Goal: Task Accomplishment & Management: Use online tool/utility

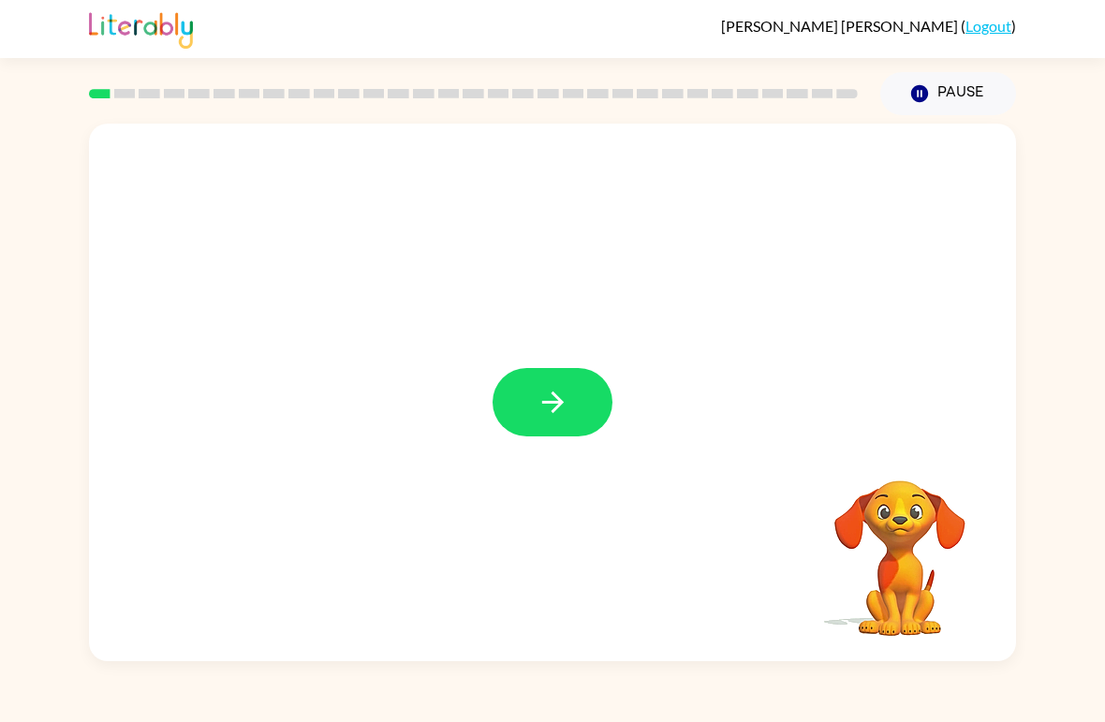
click at [558, 389] on icon "button" at bounding box center [553, 402] width 33 height 33
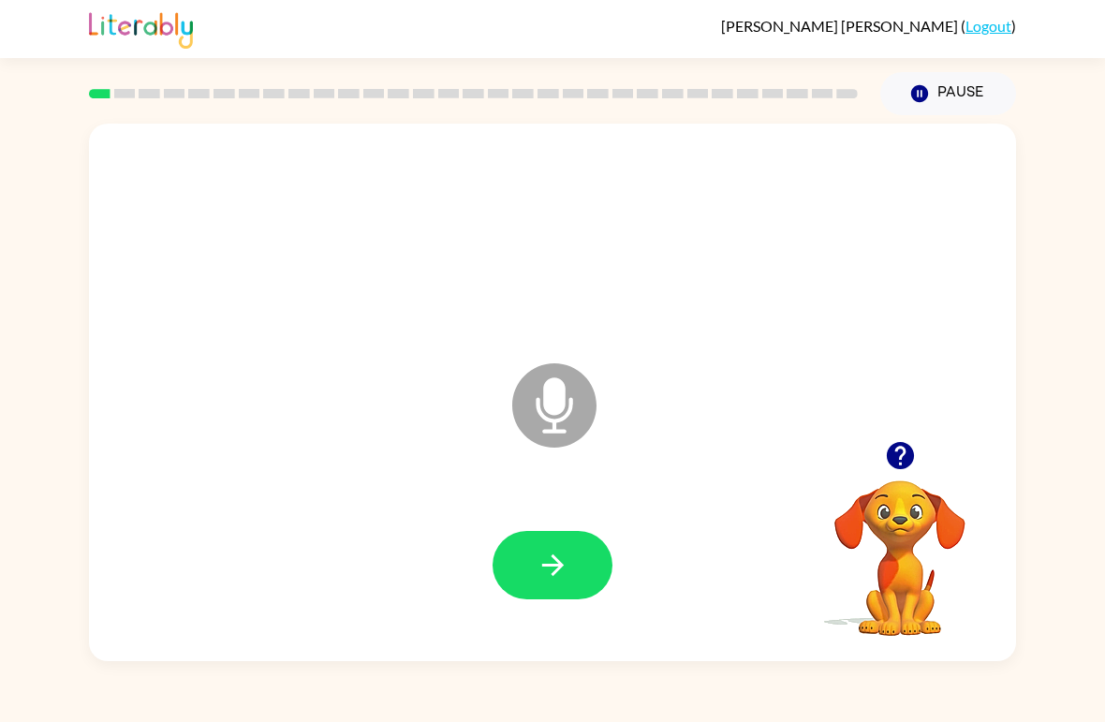
click at [547, 563] on icon "button" at bounding box center [553, 565] width 33 height 33
click at [540, 586] on button "button" at bounding box center [552, 565] width 120 height 68
click at [540, 561] on icon "button" at bounding box center [553, 565] width 33 height 33
click at [535, 567] on button "button" at bounding box center [552, 565] width 120 height 68
click at [889, 469] on icon "button" at bounding box center [900, 455] width 33 height 33
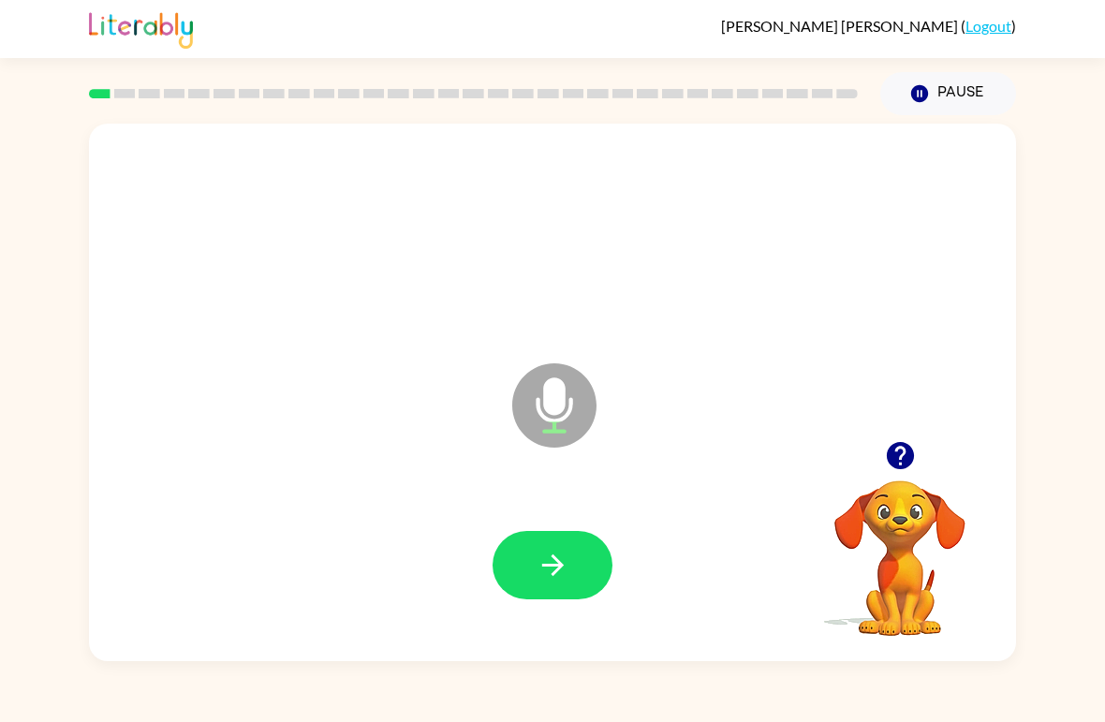
click at [570, 558] on button "button" at bounding box center [552, 565] width 120 height 68
click at [570, 537] on button "button" at bounding box center [552, 565] width 120 height 68
click at [566, 551] on icon "button" at bounding box center [553, 565] width 33 height 33
click at [566, 561] on icon "button" at bounding box center [553, 565] width 33 height 33
click at [573, 554] on button "button" at bounding box center [552, 565] width 120 height 68
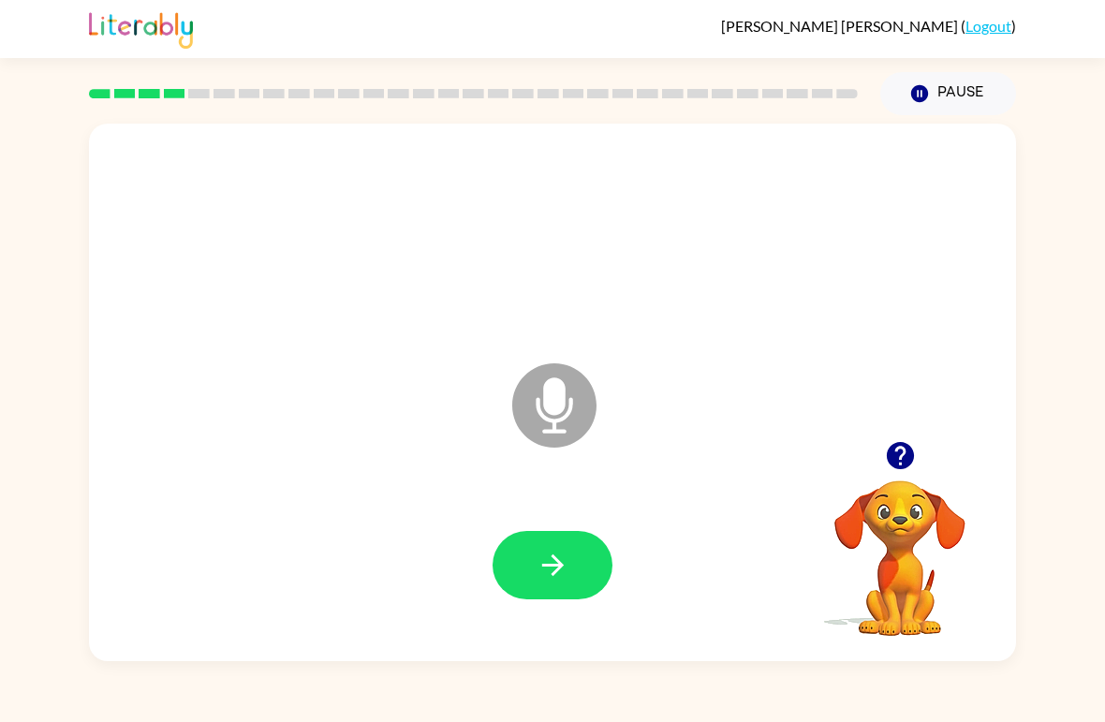
click at [551, 597] on button "button" at bounding box center [552, 565] width 120 height 68
click at [573, 564] on button "button" at bounding box center [552, 565] width 120 height 68
click at [571, 548] on button "button" at bounding box center [552, 565] width 120 height 68
click at [565, 568] on icon "button" at bounding box center [553, 565] width 33 height 33
click at [558, 554] on icon "button" at bounding box center [553, 565] width 33 height 33
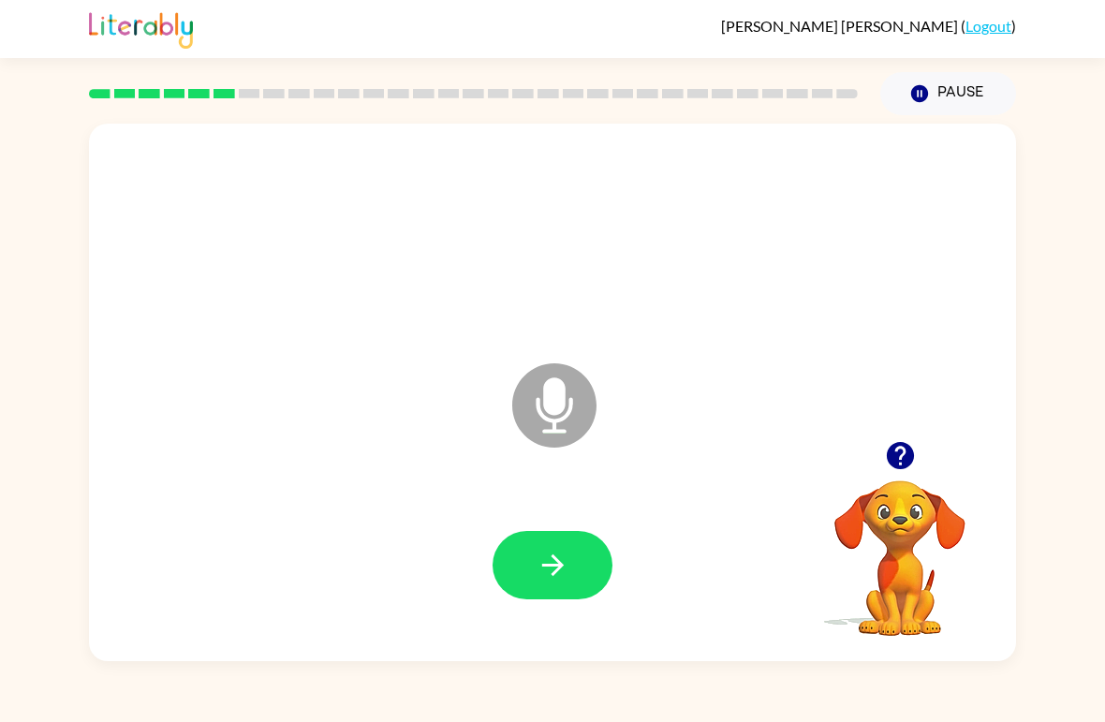
click at [564, 561] on icon "button" at bounding box center [553, 565] width 33 height 33
click at [556, 549] on button "button" at bounding box center [552, 565] width 120 height 68
click at [550, 572] on icon "button" at bounding box center [553, 565] width 33 height 33
click at [553, 562] on icon "button" at bounding box center [553, 565] width 33 height 33
click at [563, 566] on icon "button" at bounding box center [552, 565] width 22 height 22
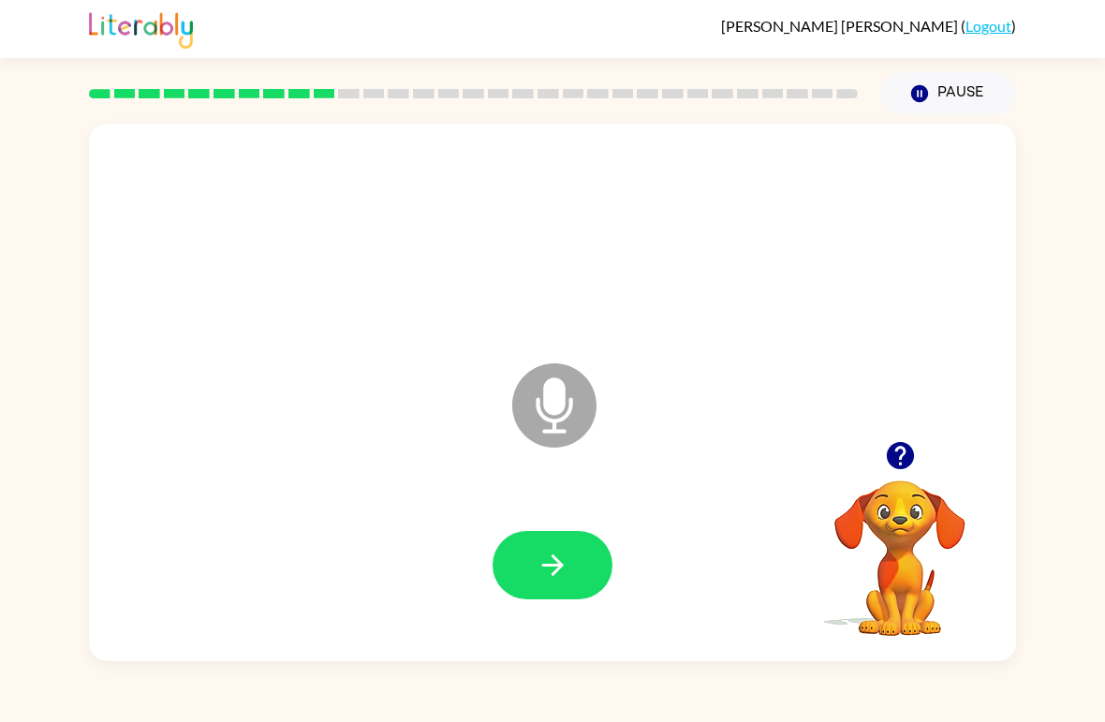
click at [573, 580] on button "button" at bounding box center [552, 565] width 120 height 68
click at [908, 462] on icon "button" at bounding box center [899, 455] width 27 height 27
click at [590, 562] on button "button" at bounding box center [552, 565] width 120 height 68
click at [542, 572] on icon "button" at bounding box center [553, 565] width 33 height 33
click at [565, 579] on icon "button" at bounding box center [553, 565] width 33 height 33
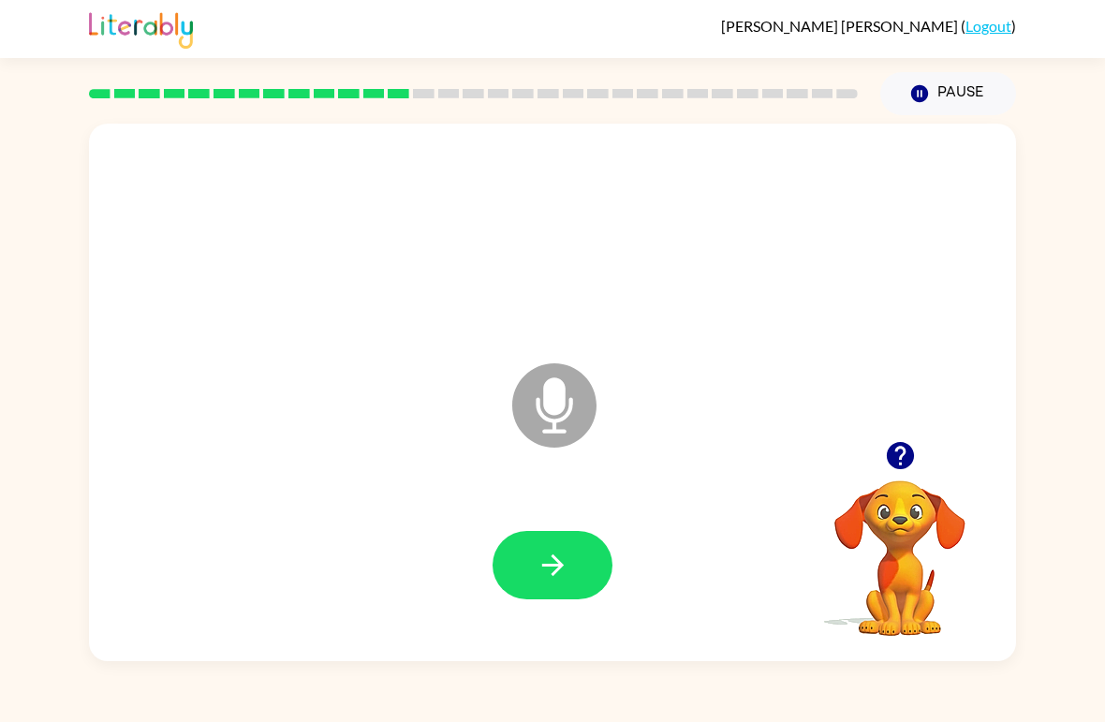
click at [547, 581] on icon "button" at bounding box center [553, 565] width 33 height 33
click at [571, 580] on button "button" at bounding box center [552, 565] width 120 height 68
click at [571, 588] on button "button" at bounding box center [552, 565] width 120 height 68
click at [581, 562] on button "button" at bounding box center [552, 565] width 120 height 68
click at [893, 460] on icon "button" at bounding box center [899, 455] width 27 height 27
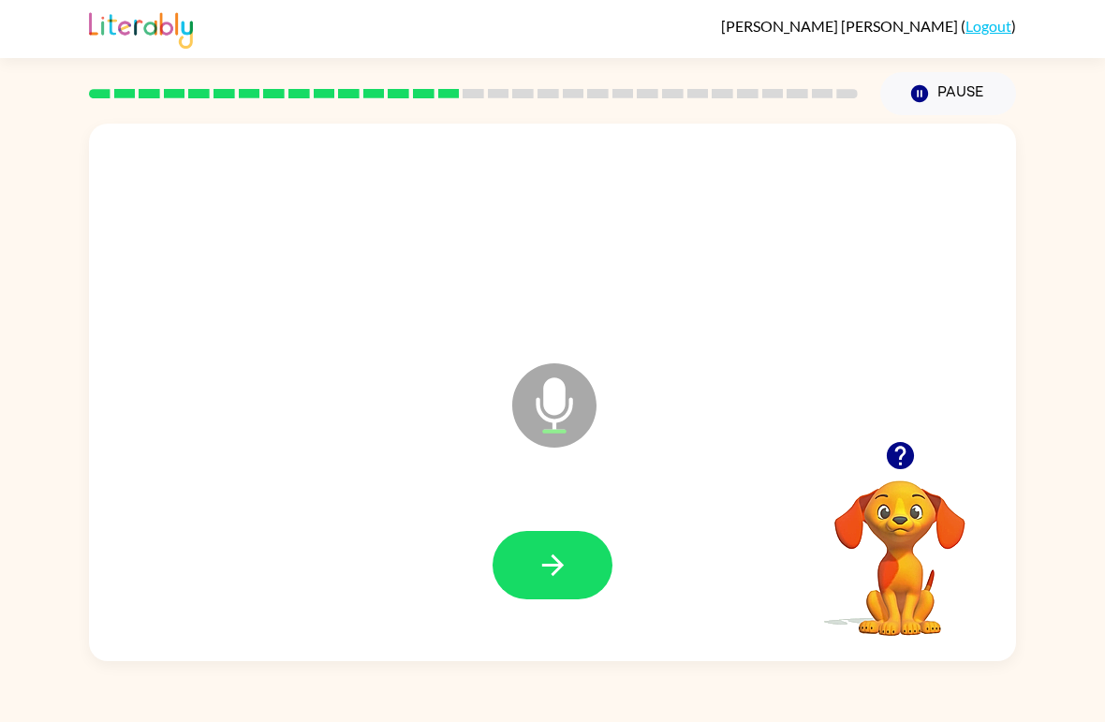
click at [584, 575] on button "button" at bounding box center [552, 565] width 120 height 68
click at [570, 555] on button "button" at bounding box center [552, 565] width 120 height 68
click at [583, 588] on button "button" at bounding box center [552, 565] width 120 height 68
click at [520, 569] on button "button" at bounding box center [552, 565] width 120 height 68
click at [552, 616] on div at bounding box center [552, 566] width 889 height 154
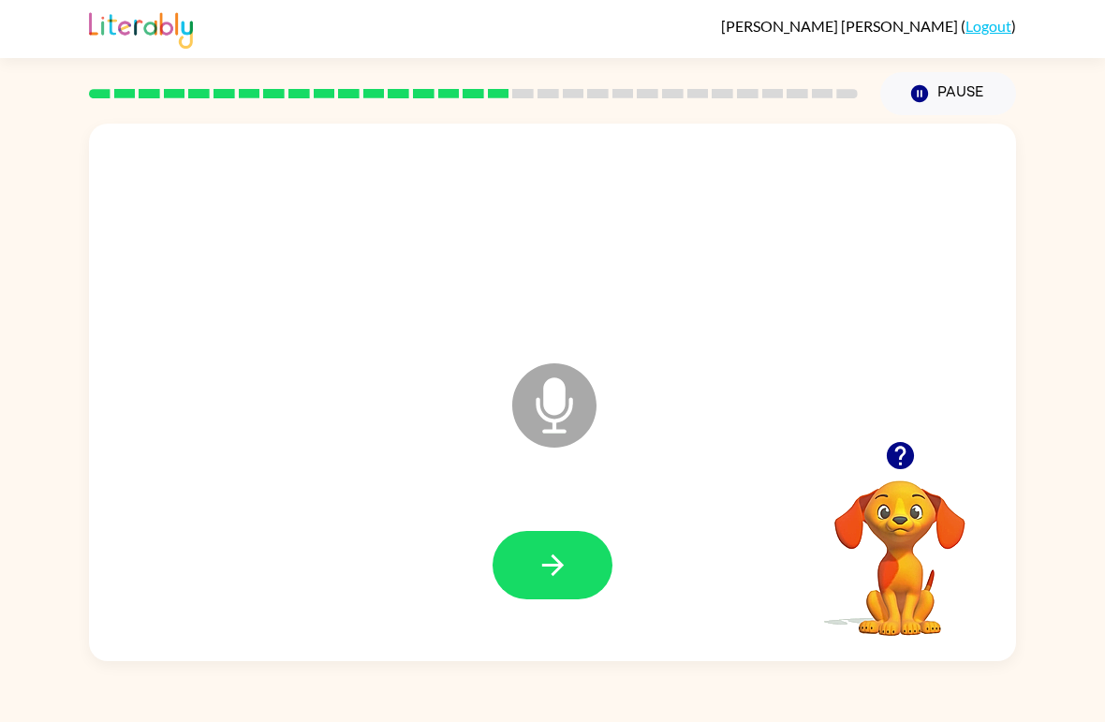
click at [577, 580] on button "button" at bounding box center [552, 565] width 120 height 68
click at [893, 474] on button "button" at bounding box center [900, 456] width 48 height 48
click at [579, 556] on button "button" at bounding box center [552, 565] width 120 height 68
click at [551, 547] on button "button" at bounding box center [552, 565] width 120 height 68
click at [564, 554] on icon "button" at bounding box center [553, 565] width 33 height 33
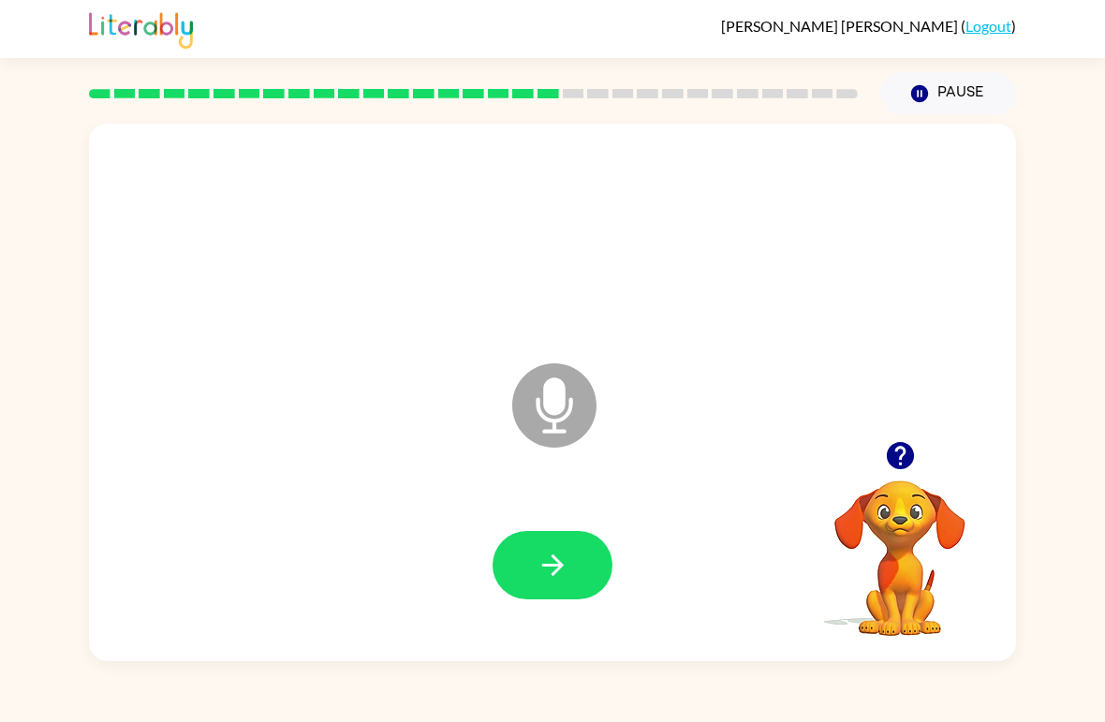
click at [578, 537] on button "button" at bounding box center [552, 565] width 120 height 68
click at [920, 447] on button "button" at bounding box center [900, 456] width 48 height 48
click at [570, 562] on button "button" at bounding box center [552, 565] width 120 height 68
click at [581, 561] on button "button" at bounding box center [552, 565] width 120 height 68
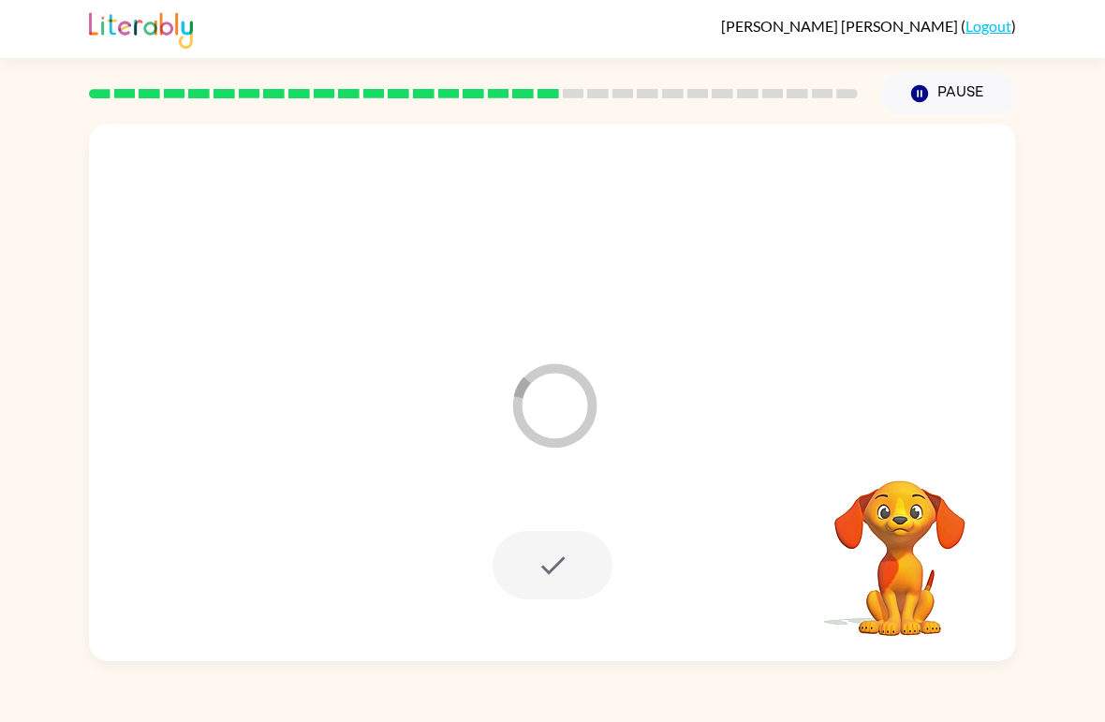
click at [567, 581] on div at bounding box center [552, 565] width 120 height 68
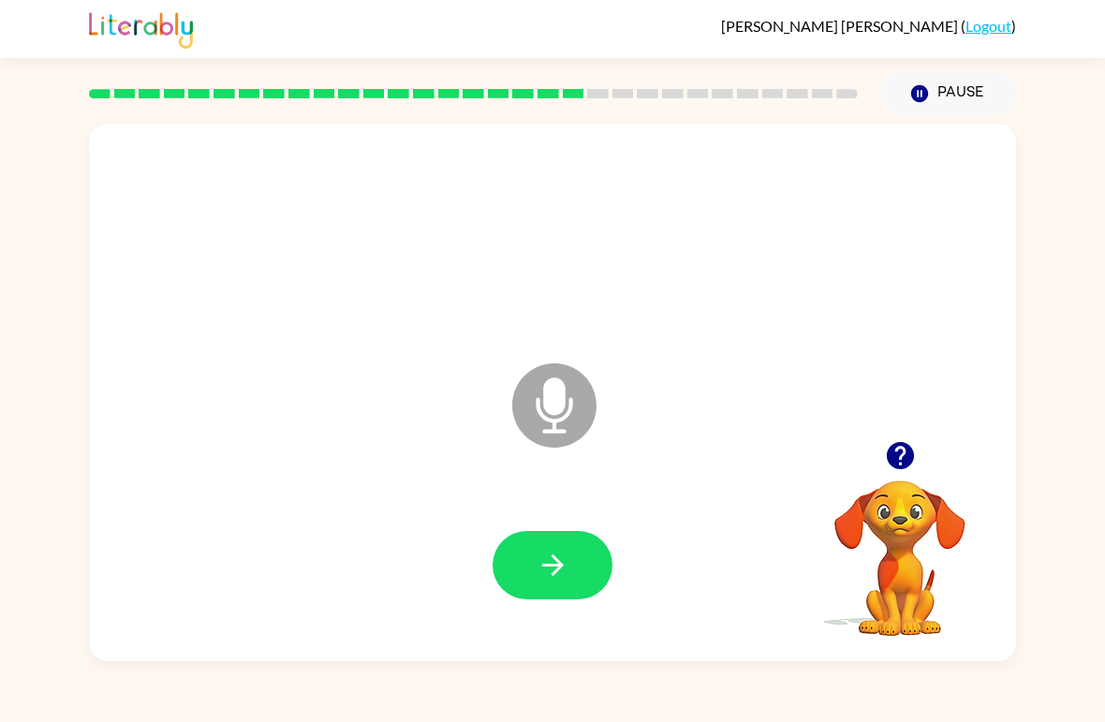
click at [574, 566] on button "button" at bounding box center [552, 565] width 120 height 68
click at [580, 576] on button "button" at bounding box center [552, 565] width 120 height 68
click at [548, 570] on icon "button" at bounding box center [553, 565] width 33 height 33
click at [898, 469] on icon "button" at bounding box center [899, 455] width 27 height 27
click at [551, 598] on button "button" at bounding box center [552, 565] width 120 height 68
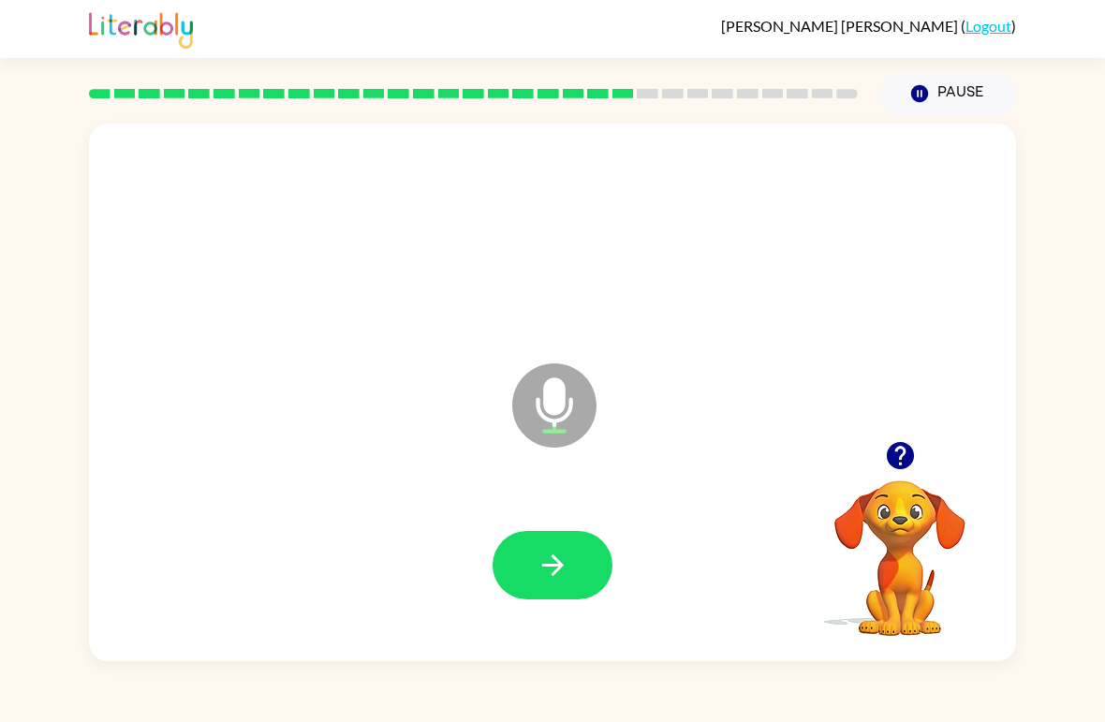
click at [581, 566] on button "button" at bounding box center [552, 565] width 120 height 68
click at [539, 563] on icon "button" at bounding box center [553, 565] width 33 height 33
click at [563, 548] on button "button" at bounding box center [552, 565] width 120 height 68
click at [598, 557] on button "button" at bounding box center [552, 565] width 120 height 68
click at [572, 572] on button "button" at bounding box center [552, 565] width 120 height 68
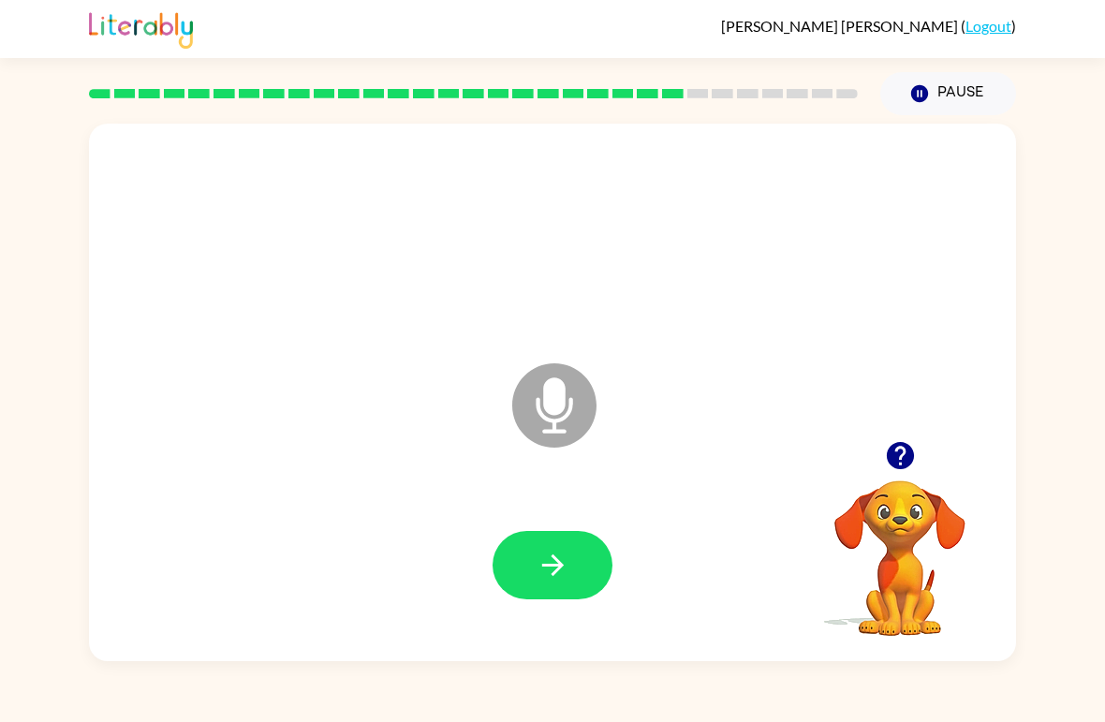
click at [581, 591] on button "button" at bounding box center [552, 565] width 120 height 68
click at [911, 454] on icon "button" at bounding box center [899, 455] width 27 height 27
click at [553, 564] on icon "button" at bounding box center [553, 565] width 33 height 33
click at [893, 464] on icon "button" at bounding box center [899, 455] width 27 height 27
click at [596, 551] on button "button" at bounding box center [552, 565] width 120 height 68
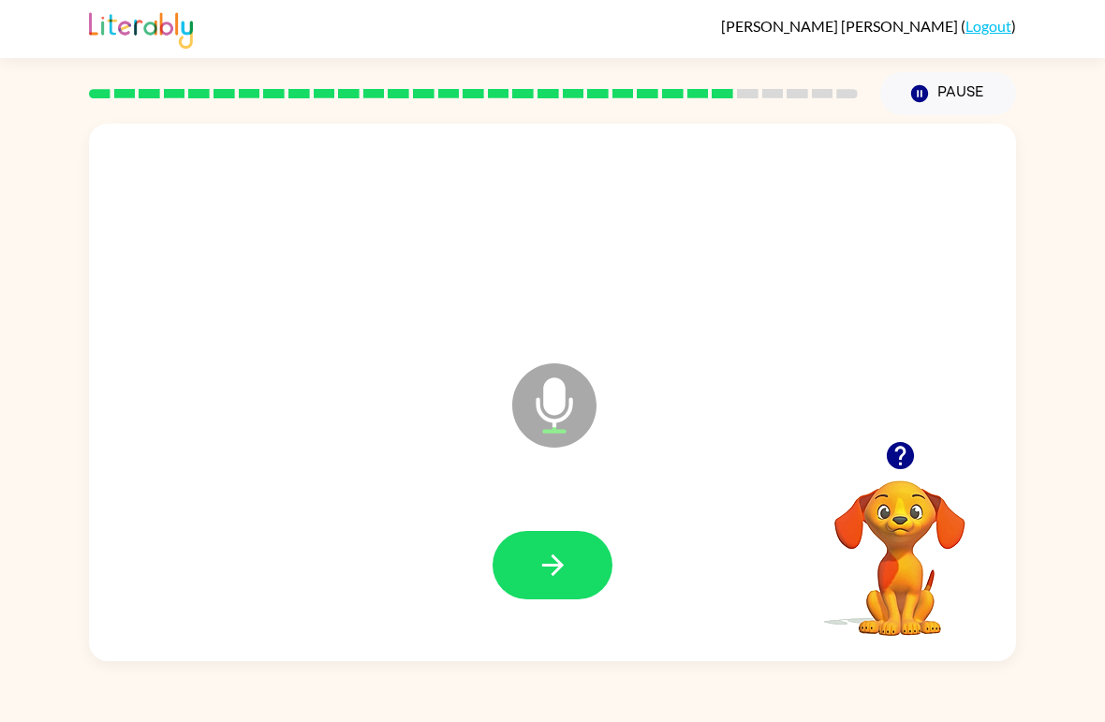
click at [622, 563] on div at bounding box center [552, 566] width 889 height 154
click at [573, 563] on button "button" at bounding box center [552, 565] width 120 height 68
click at [572, 563] on button "button" at bounding box center [552, 565] width 120 height 68
click at [567, 581] on icon "button" at bounding box center [553, 565] width 33 height 33
click at [890, 463] on icon "button" at bounding box center [899, 455] width 27 height 27
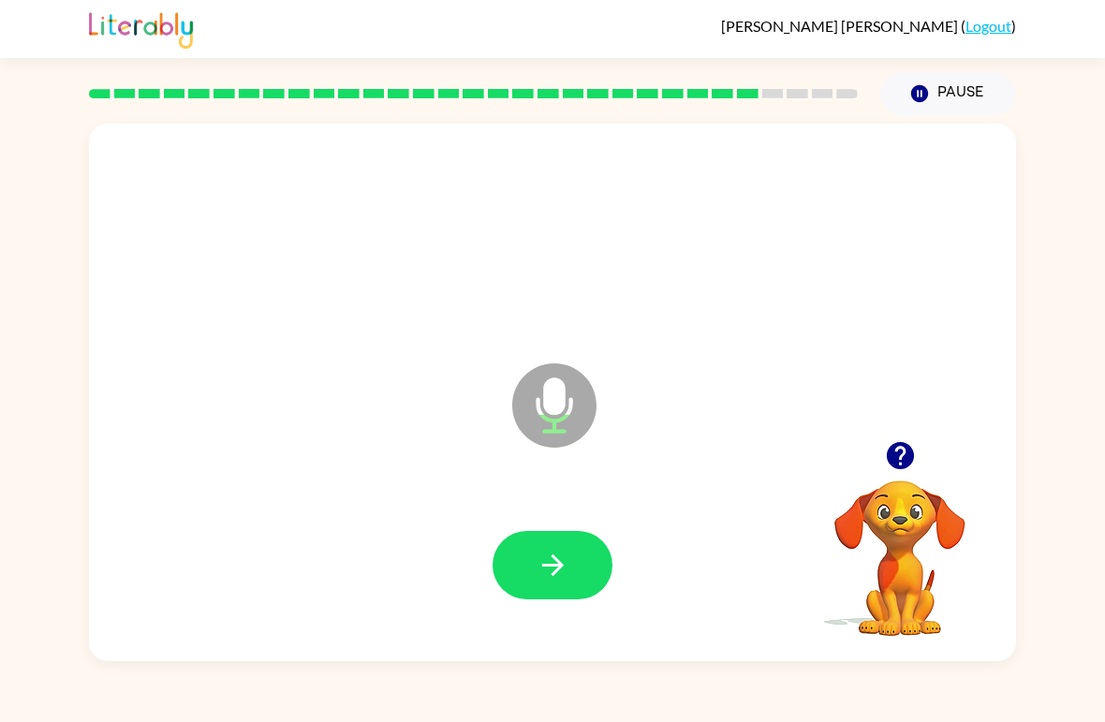
click at [578, 566] on button "button" at bounding box center [552, 565] width 120 height 68
click at [566, 574] on icon "button" at bounding box center [553, 565] width 33 height 33
click at [570, 564] on button "button" at bounding box center [552, 565] width 120 height 68
click at [547, 547] on button "button" at bounding box center [552, 565] width 120 height 68
click at [564, 566] on icon "button" at bounding box center [553, 565] width 33 height 33
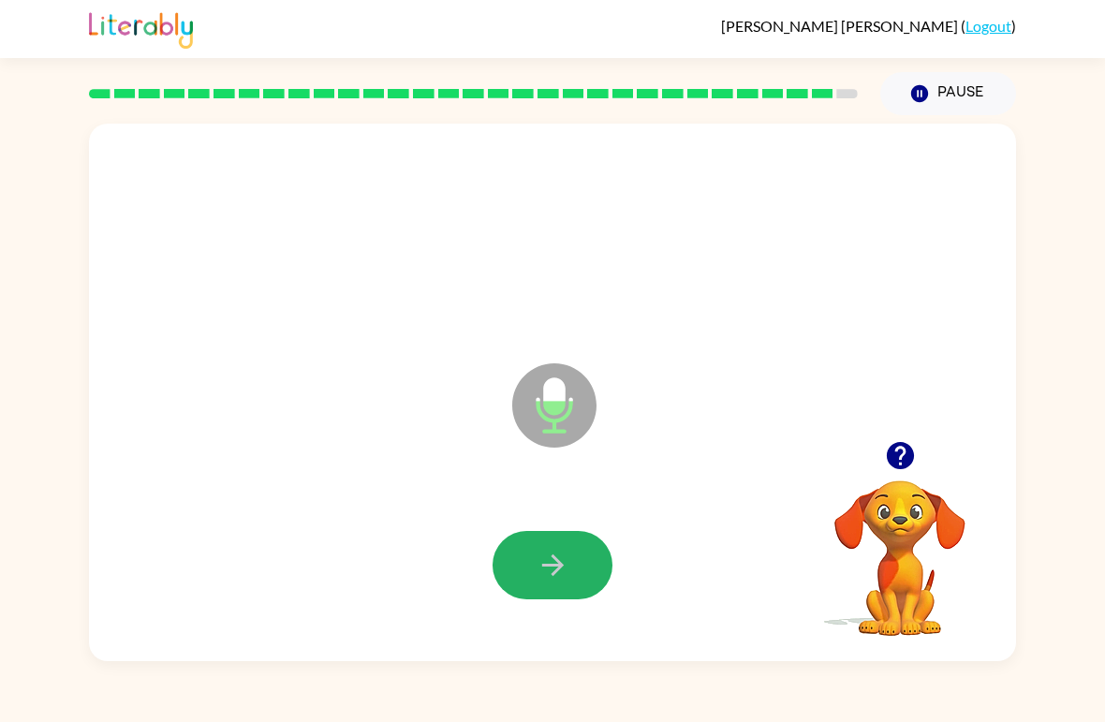
click at [582, 561] on button "button" at bounding box center [552, 565] width 120 height 68
click at [566, 567] on icon "button" at bounding box center [553, 565] width 33 height 33
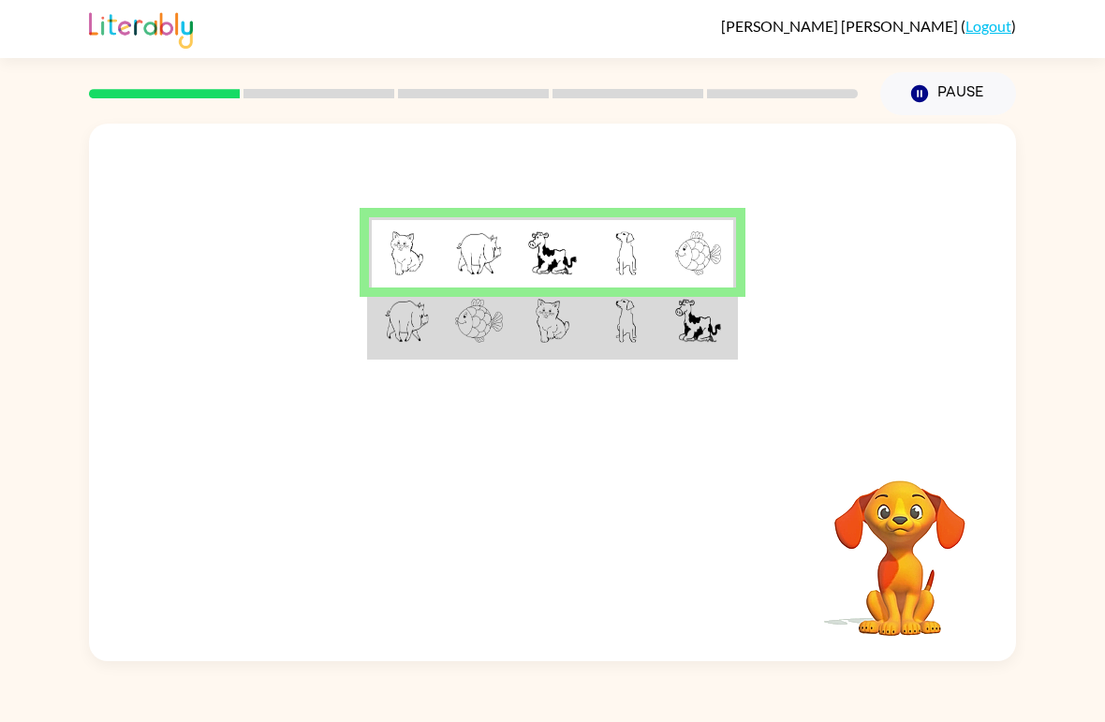
click at [390, 298] on td at bounding box center [405, 322] width 73 height 70
click at [388, 269] on td at bounding box center [405, 252] width 73 height 70
click at [426, 320] on img at bounding box center [407, 321] width 46 height 44
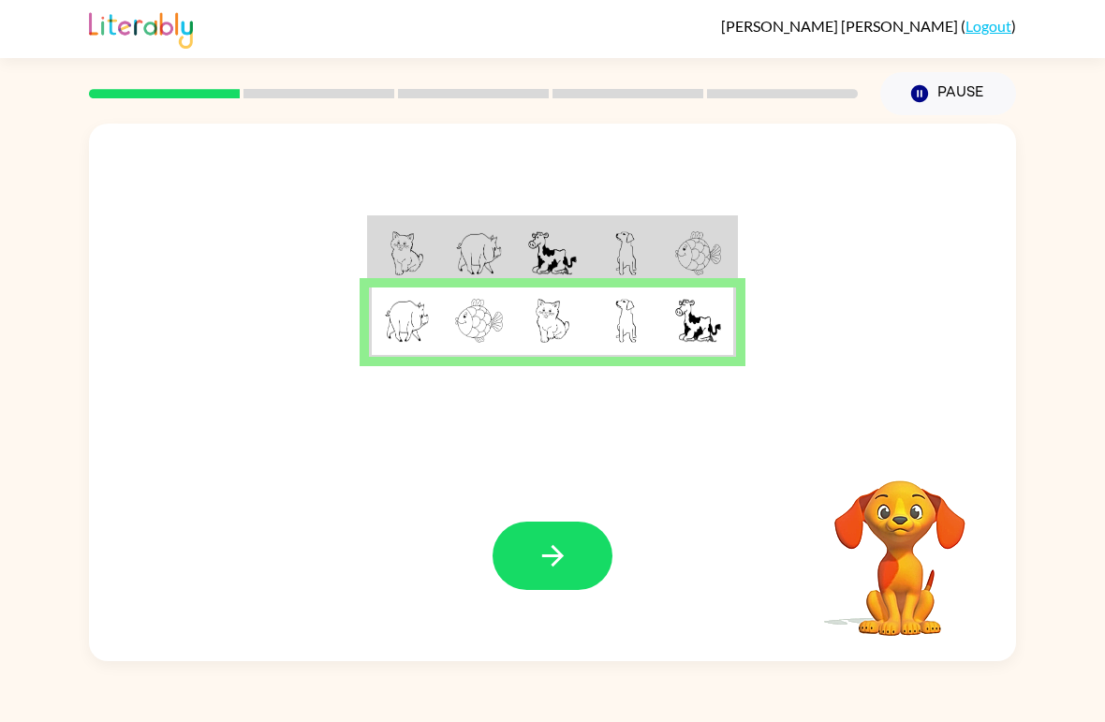
click at [595, 552] on button "button" at bounding box center [552, 556] width 120 height 68
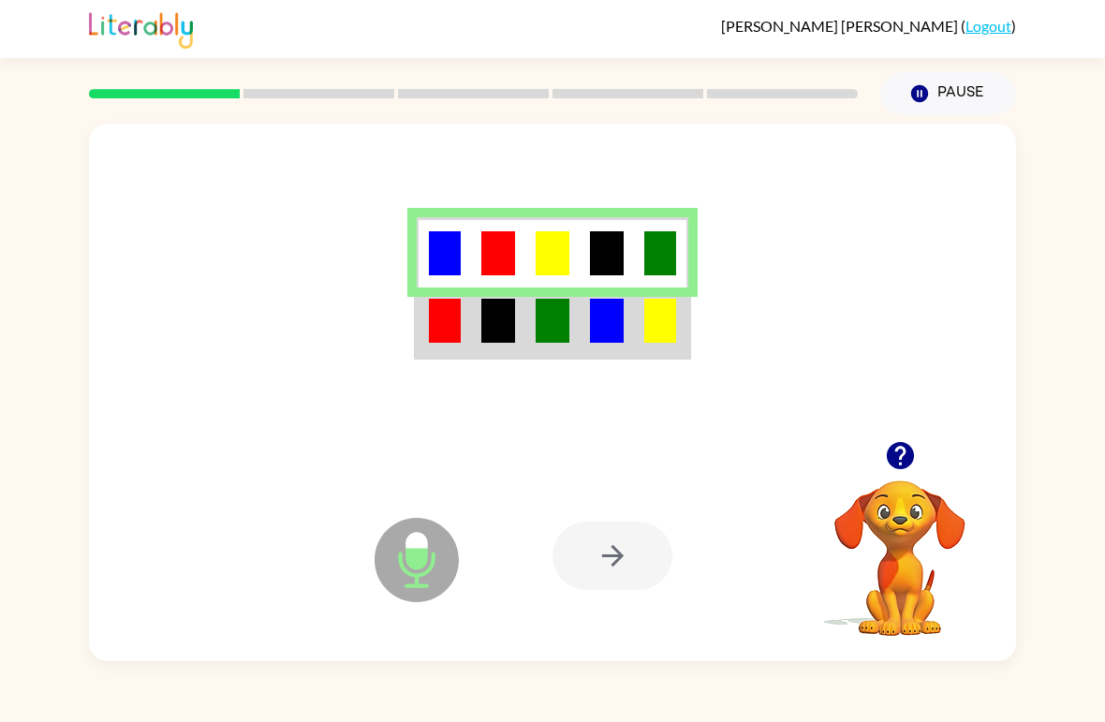
click at [584, 348] on td at bounding box center [607, 322] width 54 height 70
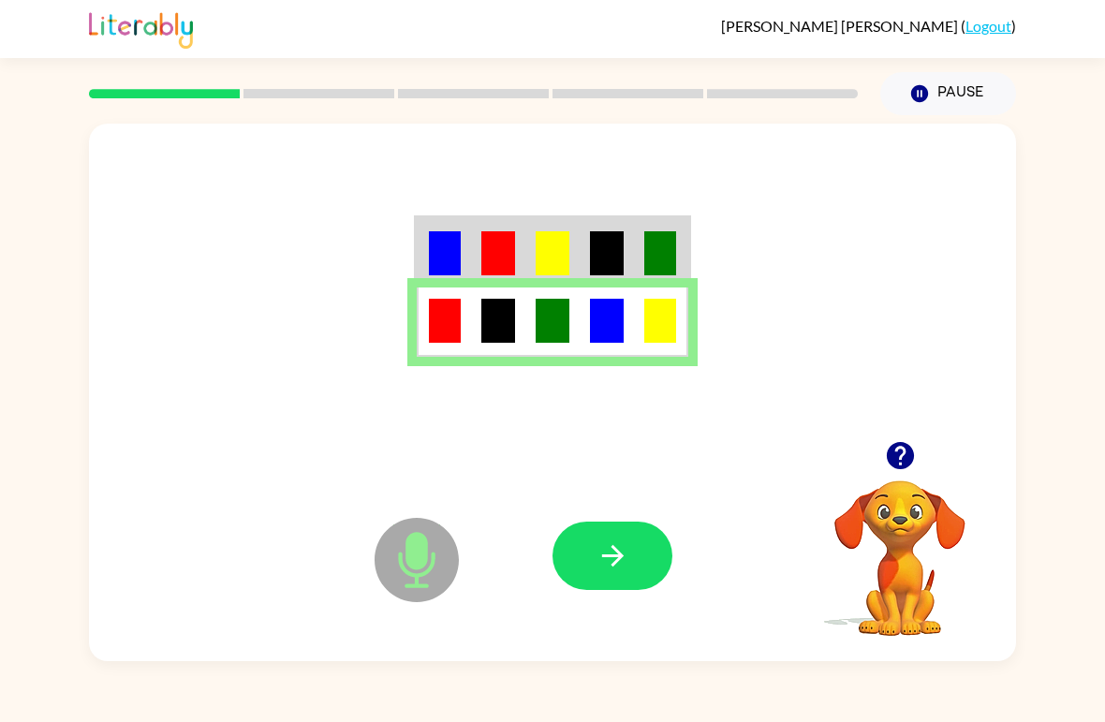
click at [639, 559] on button "button" at bounding box center [612, 556] width 120 height 68
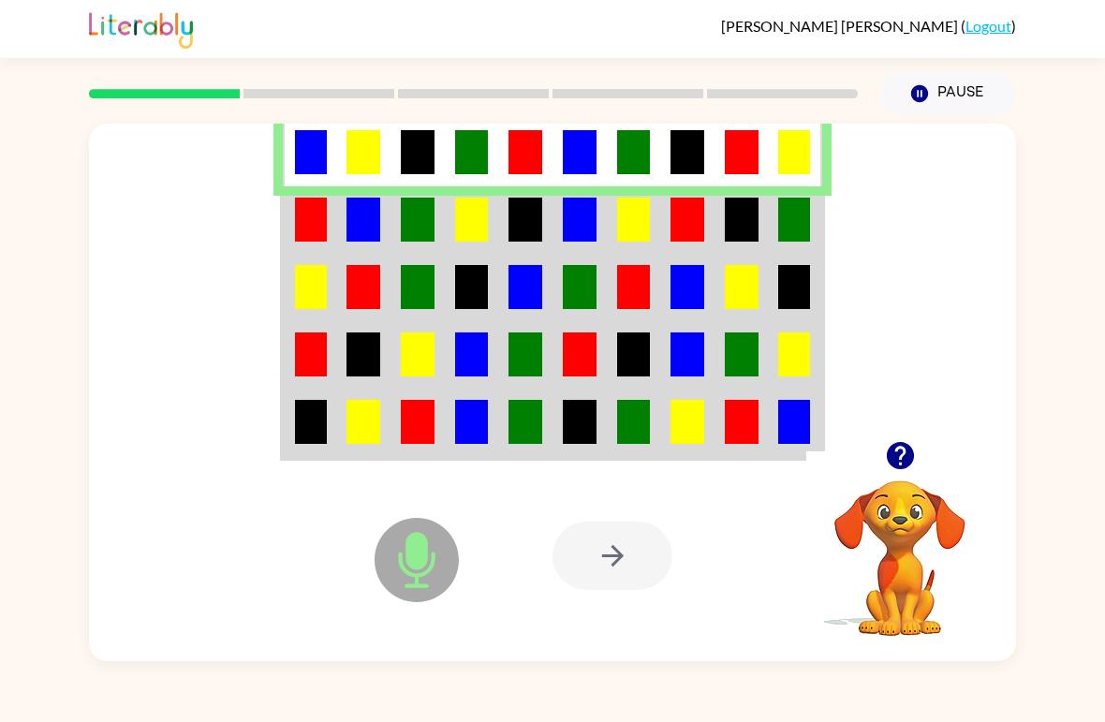
click at [552, 223] on td at bounding box center [579, 219] width 54 height 67
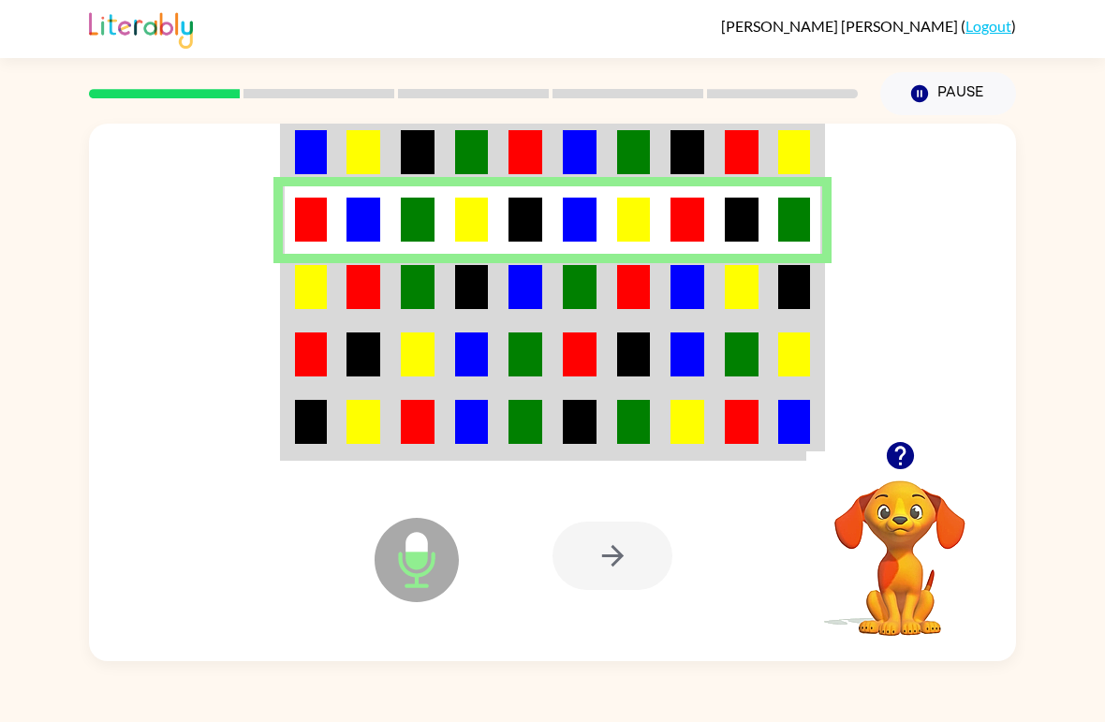
click at [451, 296] on td at bounding box center [472, 287] width 54 height 67
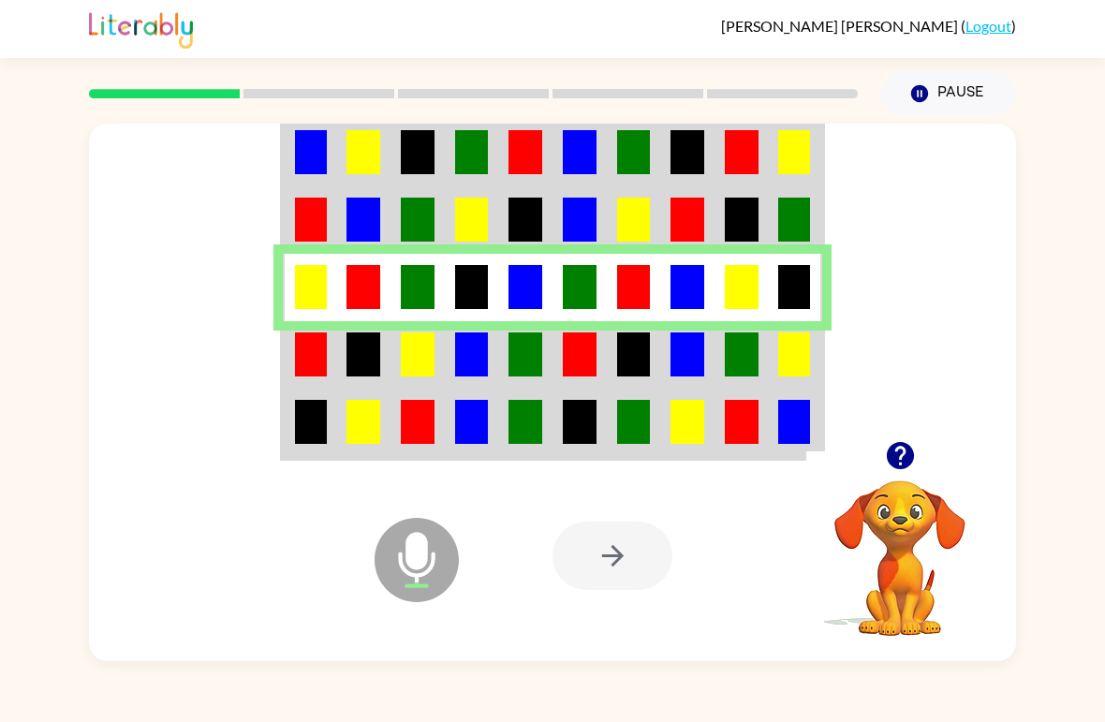
click at [404, 375] on img at bounding box center [418, 354] width 34 height 44
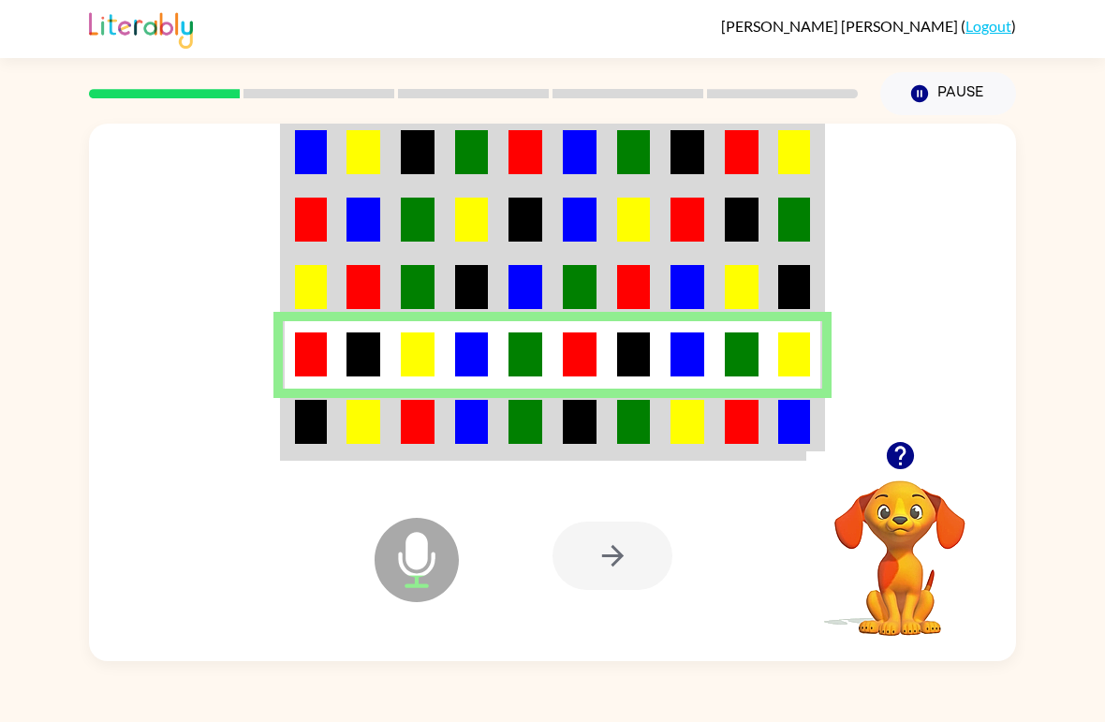
click at [440, 442] on td at bounding box center [417, 424] width 54 height 70
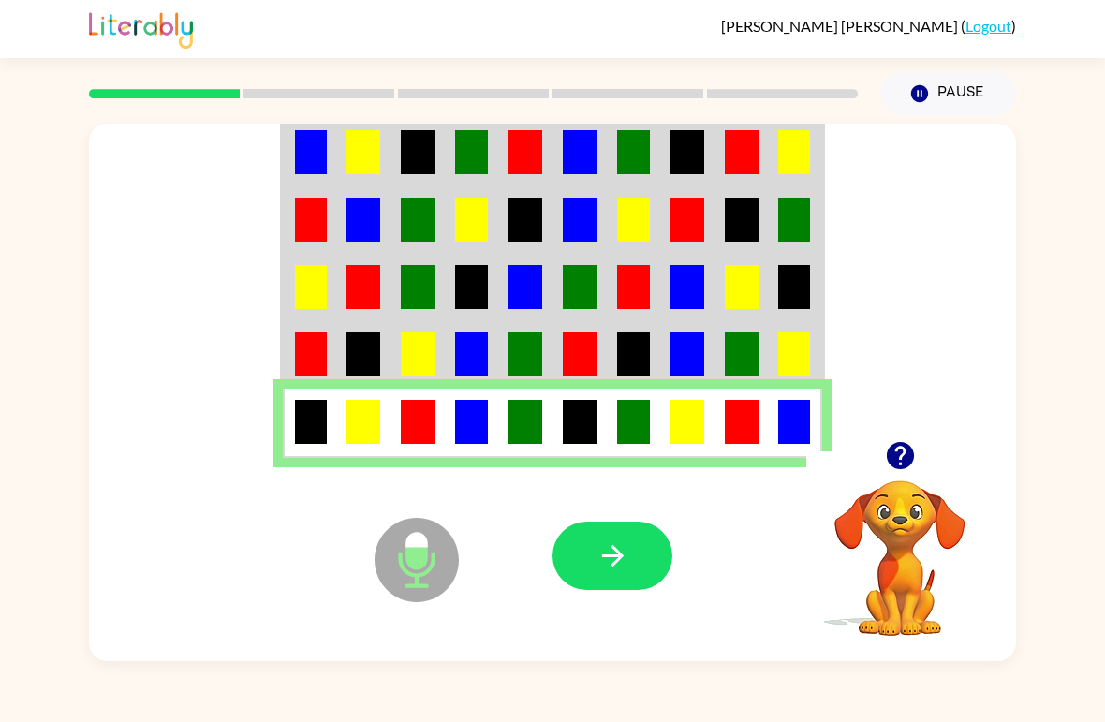
click at [638, 570] on button "button" at bounding box center [612, 556] width 120 height 68
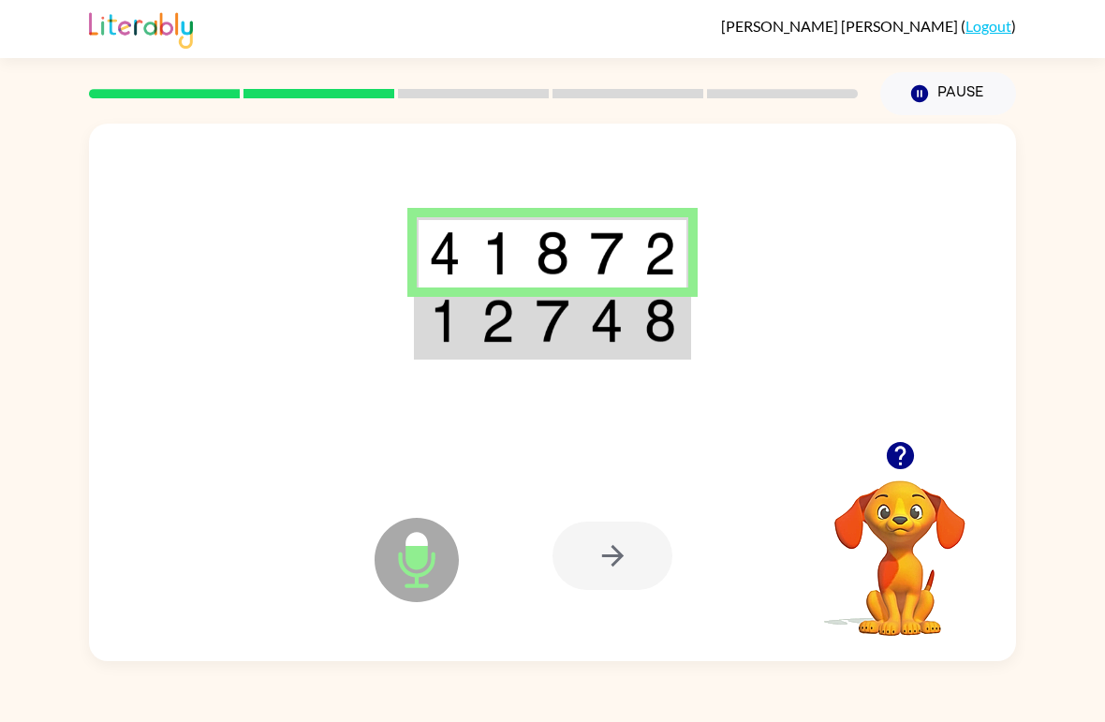
click at [497, 339] on img at bounding box center [498, 321] width 34 height 44
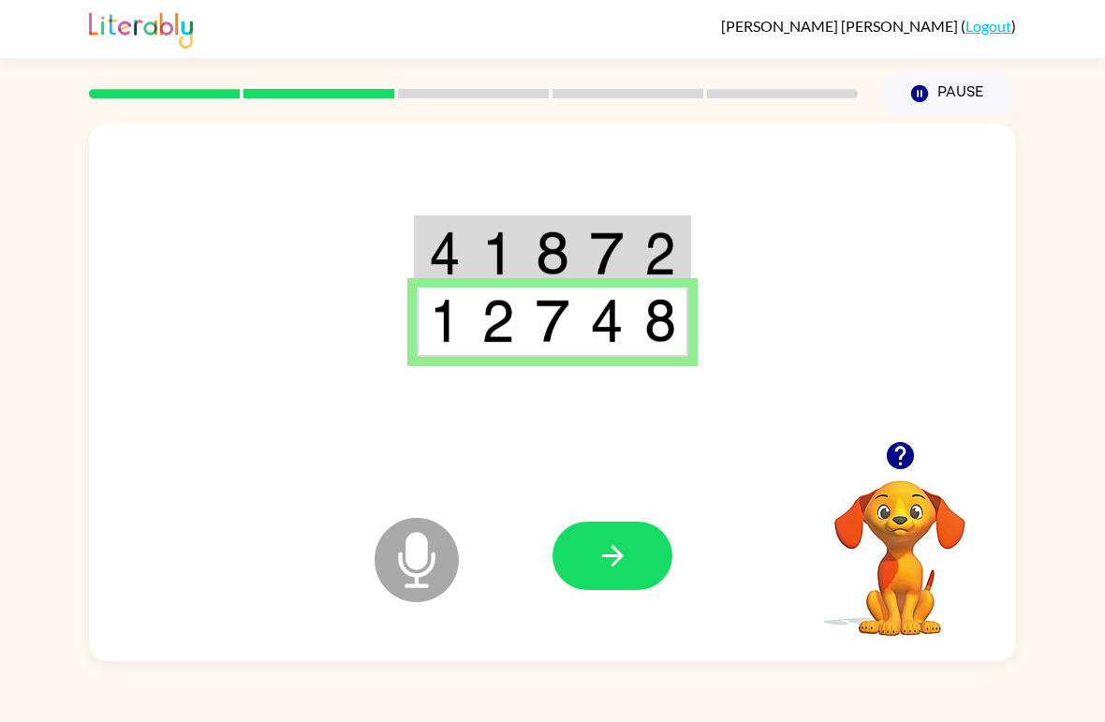
click at [625, 555] on icon "button" at bounding box center [612, 555] width 33 height 33
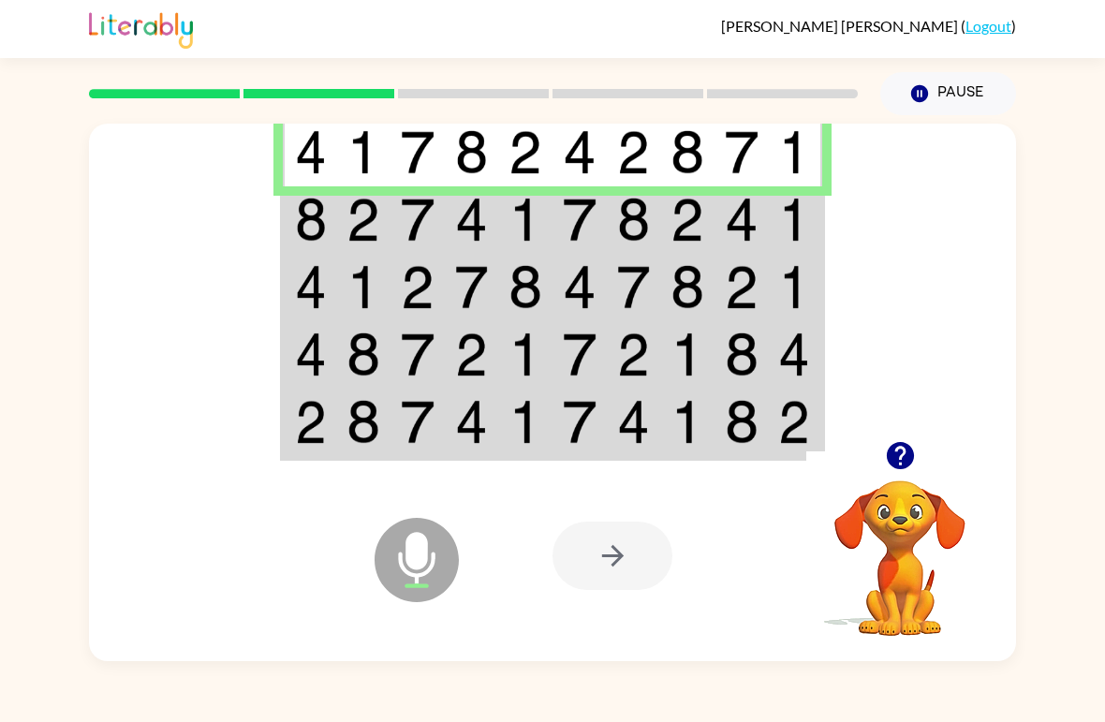
click at [430, 226] on img at bounding box center [418, 220] width 34 height 44
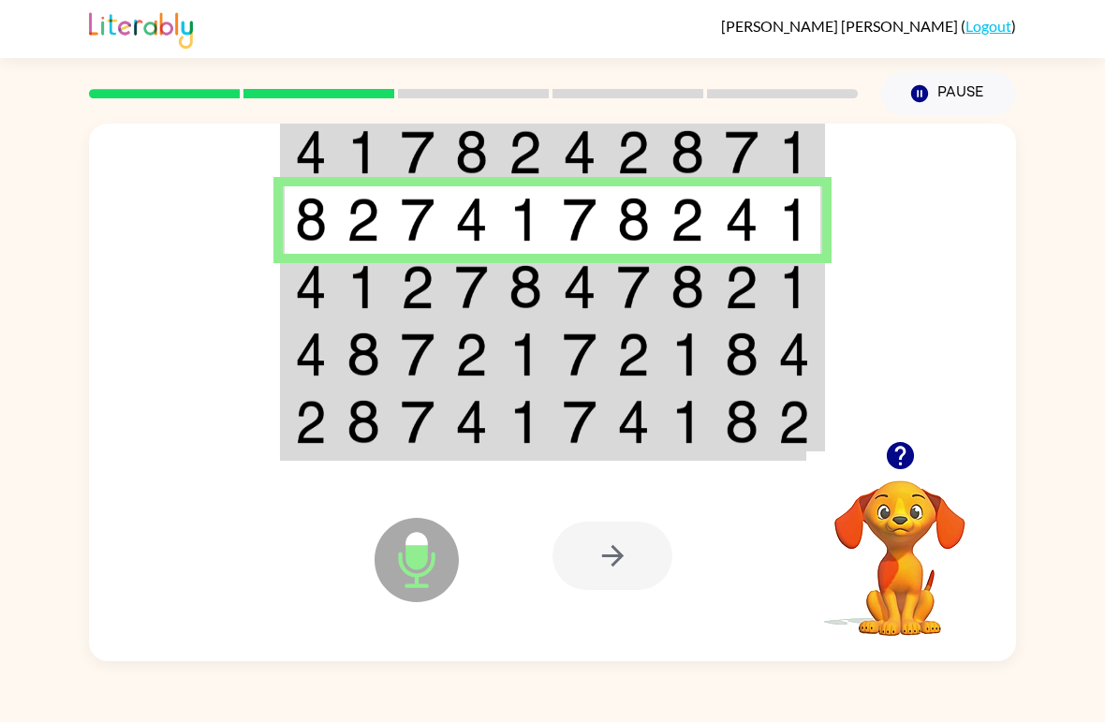
click at [510, 295] on img at bounding box center [525, 287] width 34 height 44
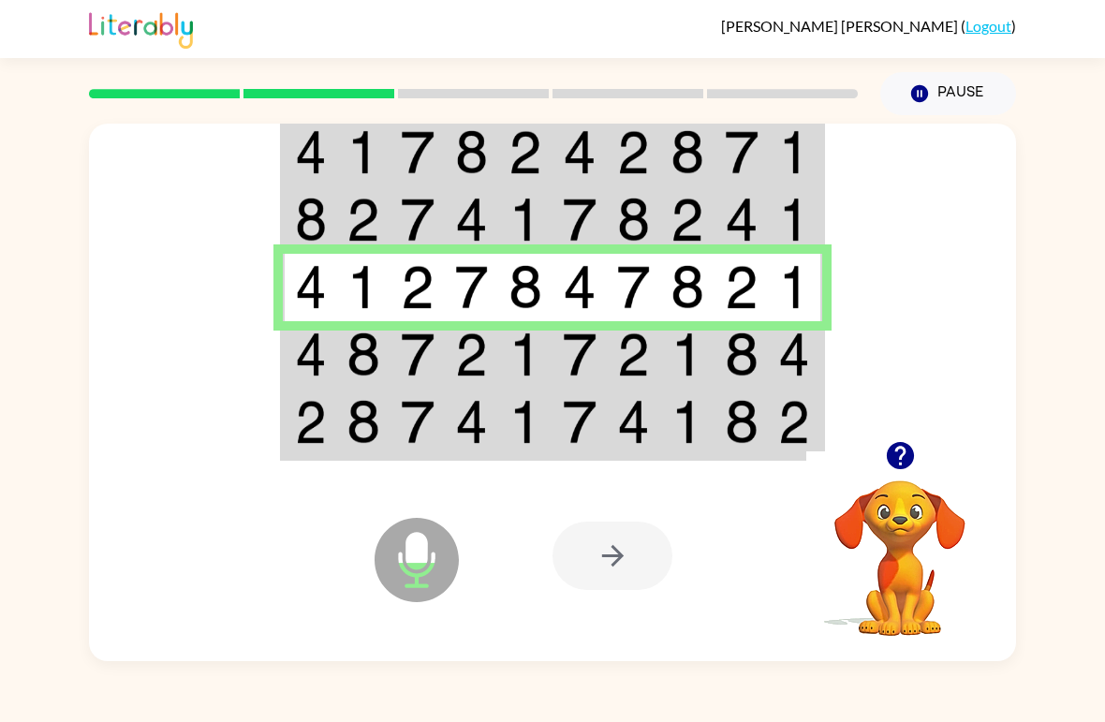
click at [440, 359] on td at bounding box center [417, 354] width 54 height 67
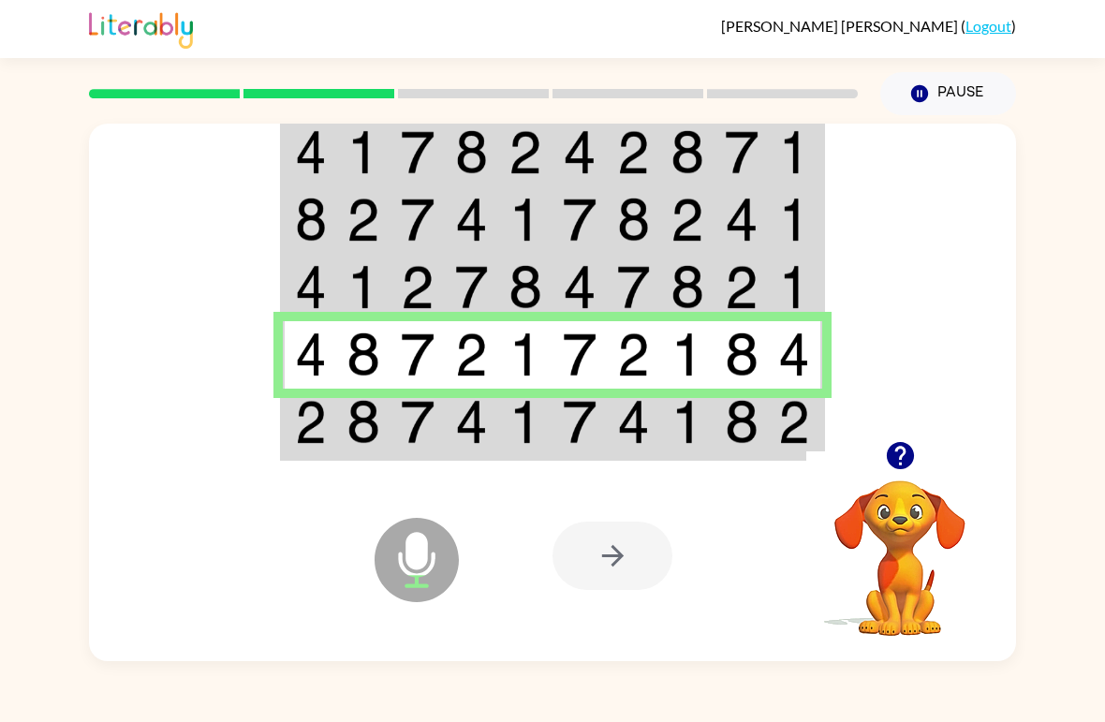
click at [534, 421] on img at bounding box center [525, 422] width 34 height 44
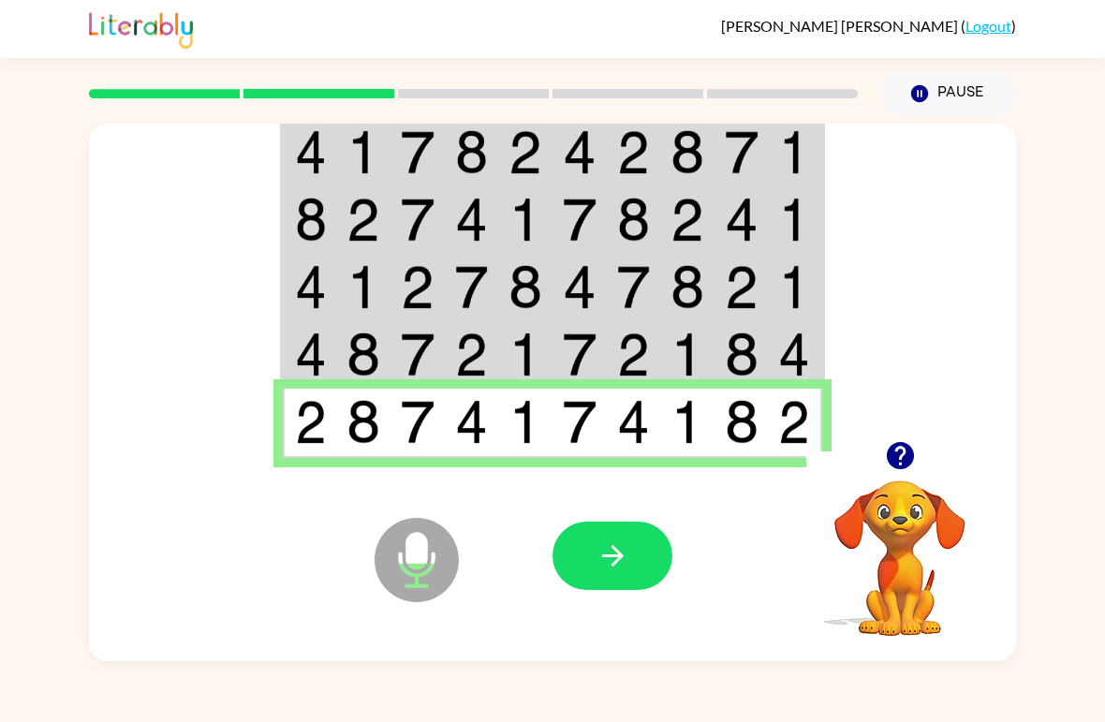
click at [599, 570] on icon "button" at bounding box center [612, 555] width 33 height 33
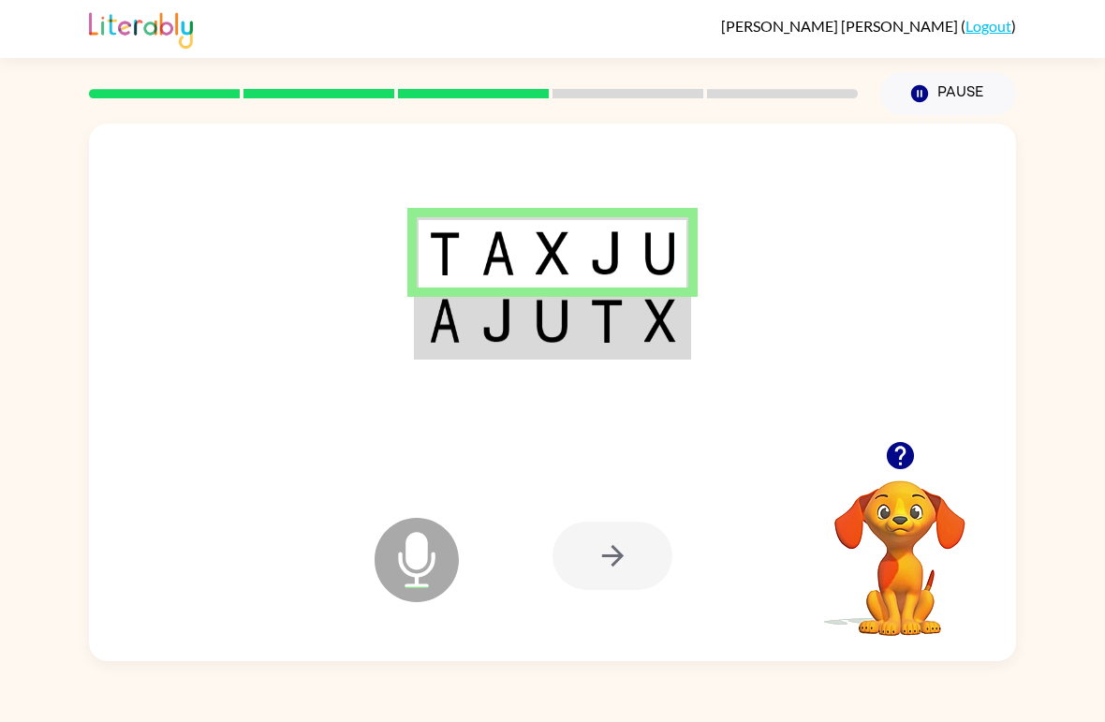
click at [605, 348] on td at bounding box center [607, 322] width 54 height 70
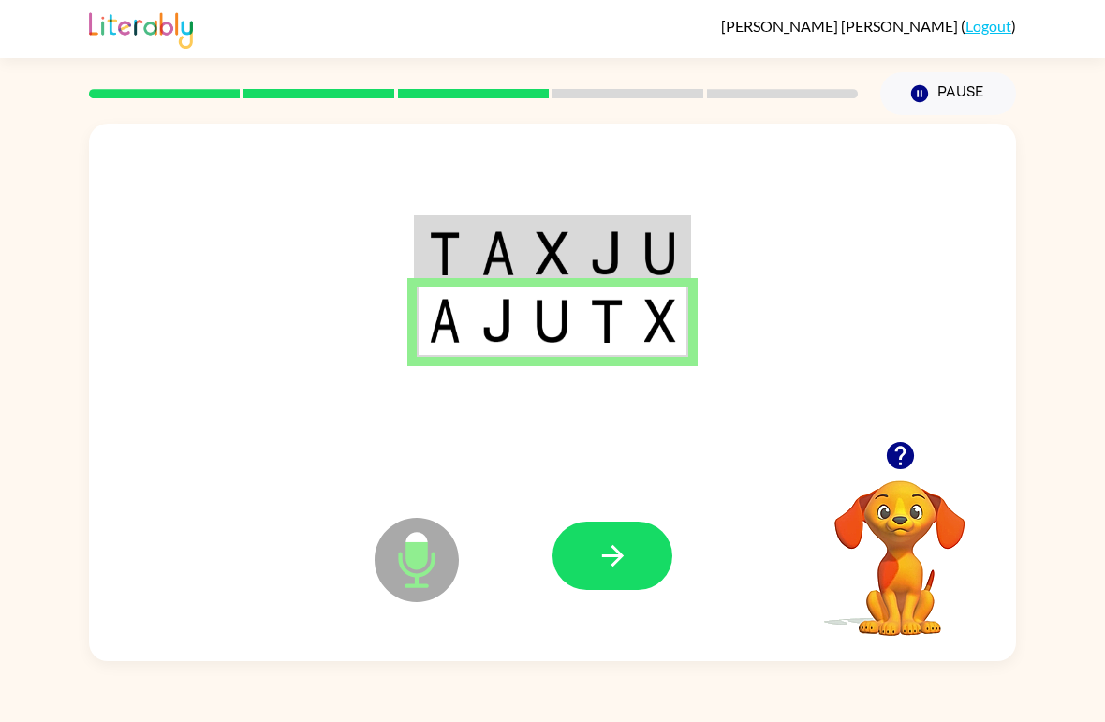
click at [623, 538] on button "button" at bounding box center [612, 556] width 120 height 68
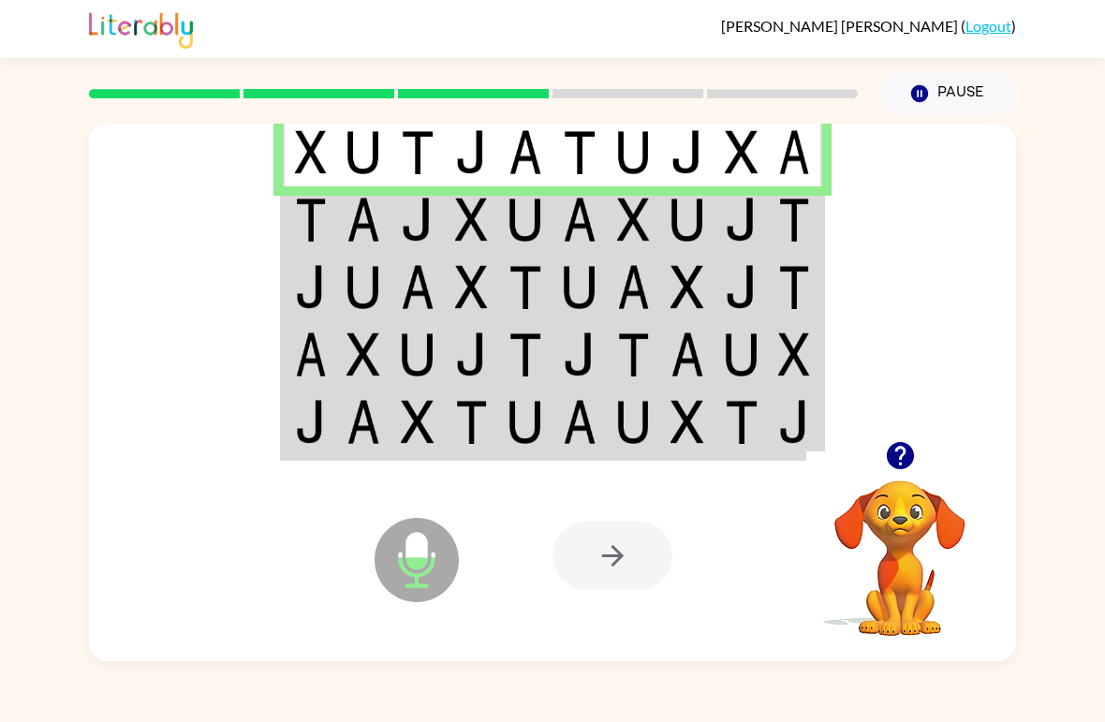
click at [476, 215] on img at bounding box center [472, 220] width 34 height 44
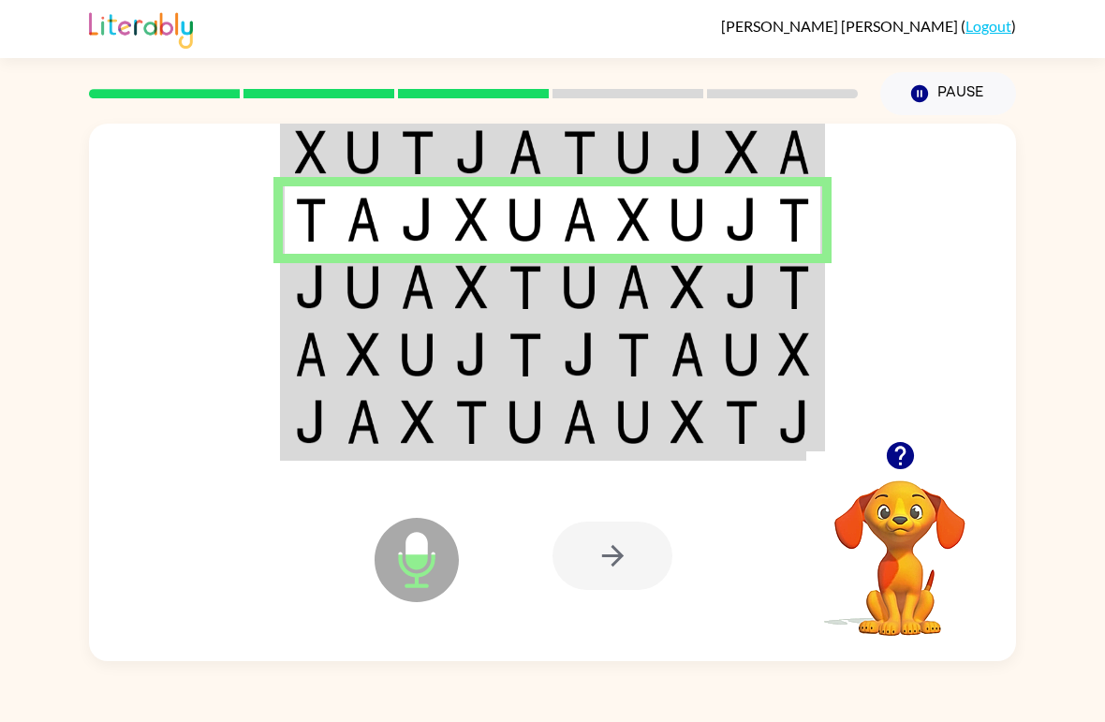
click at [405, 309] on img at bounding box center [418, 287] width 34 height 44
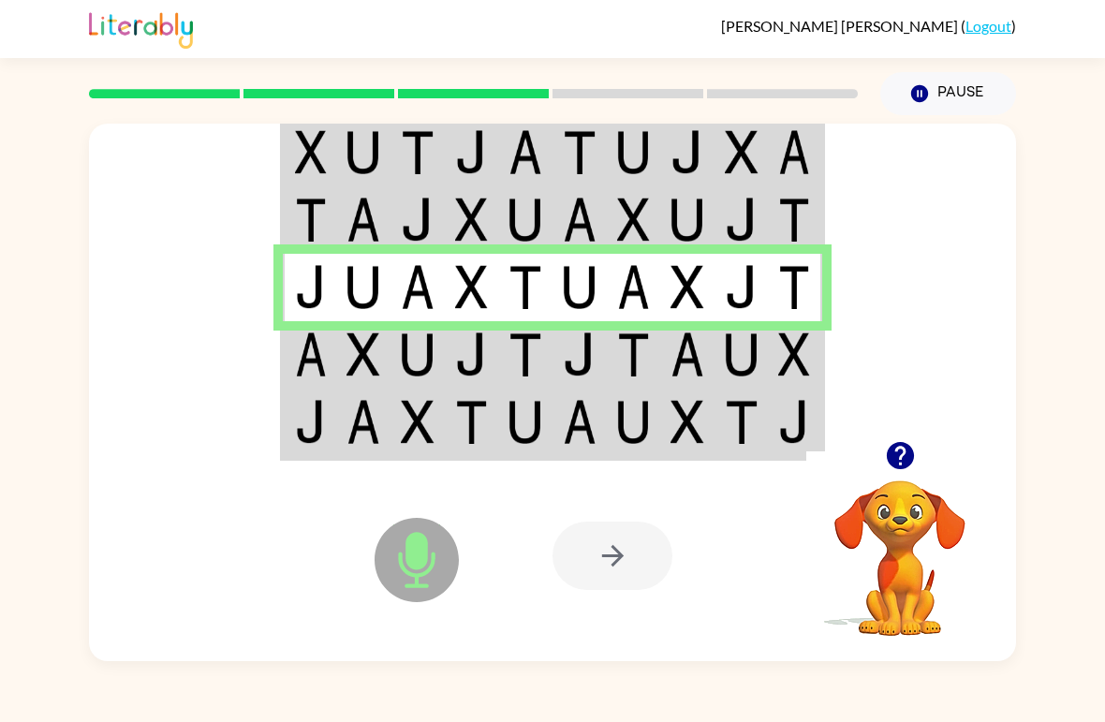
click at [445, 375] on td at bounding box center [472, 354] width 54 height 67
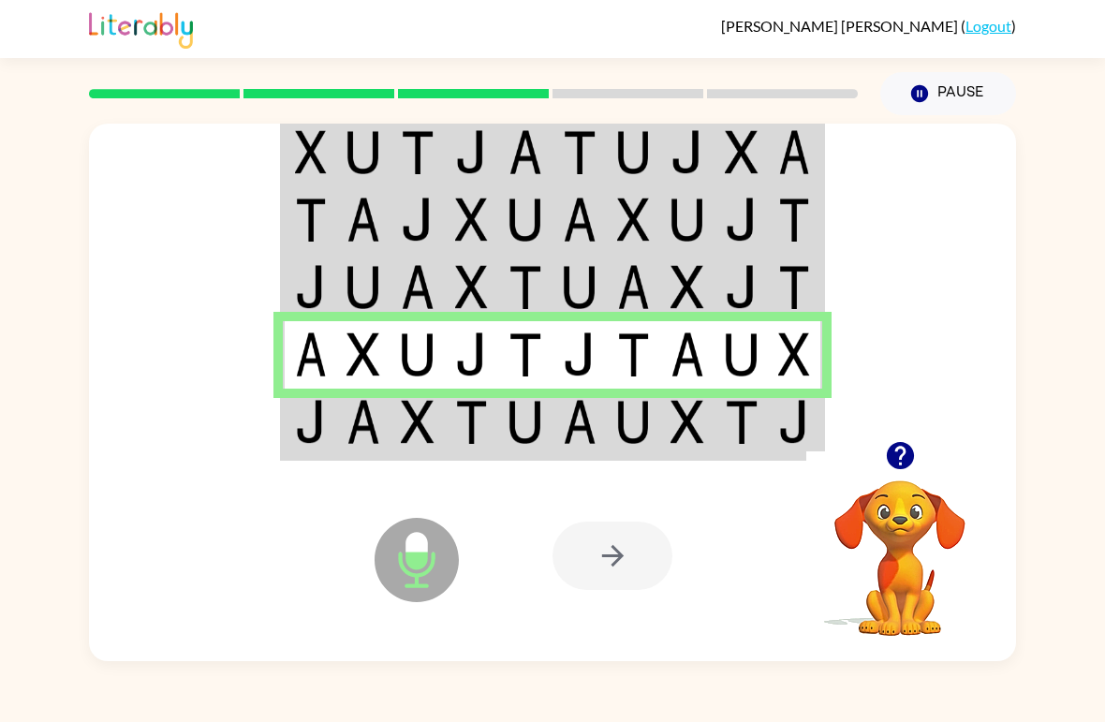
click at [522, 455] on td at bounding box center [525, 424] width 54 height 70
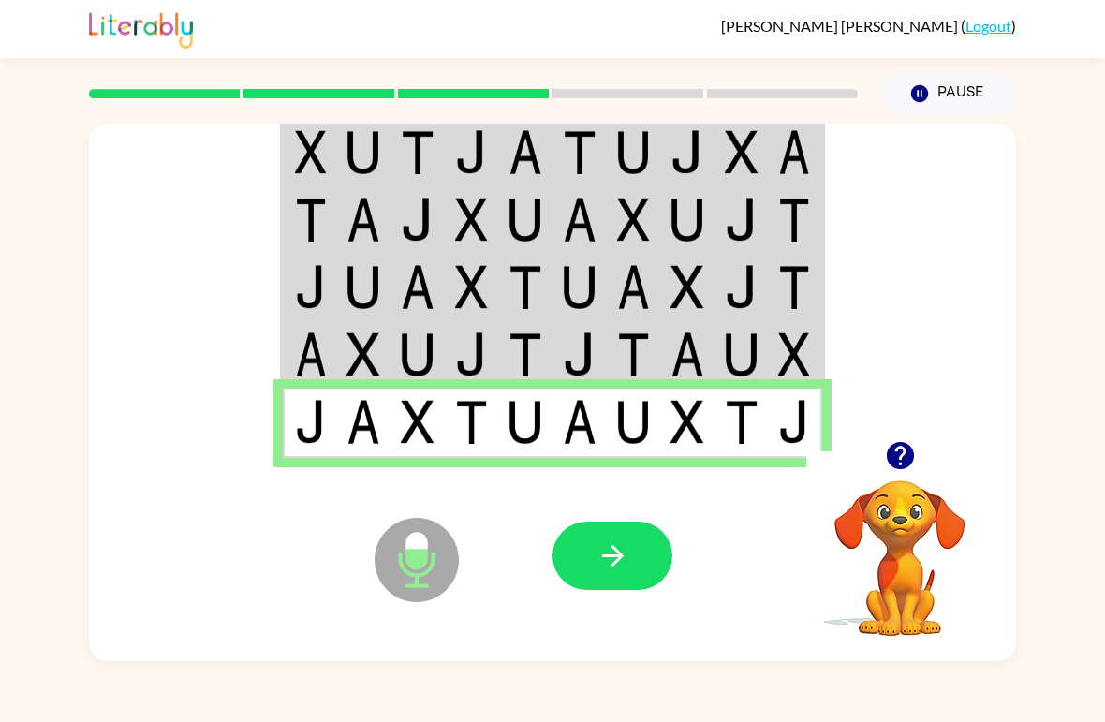
click at [596, 572] on icon "button" at bounding box center [612, 555] width 33 height 33
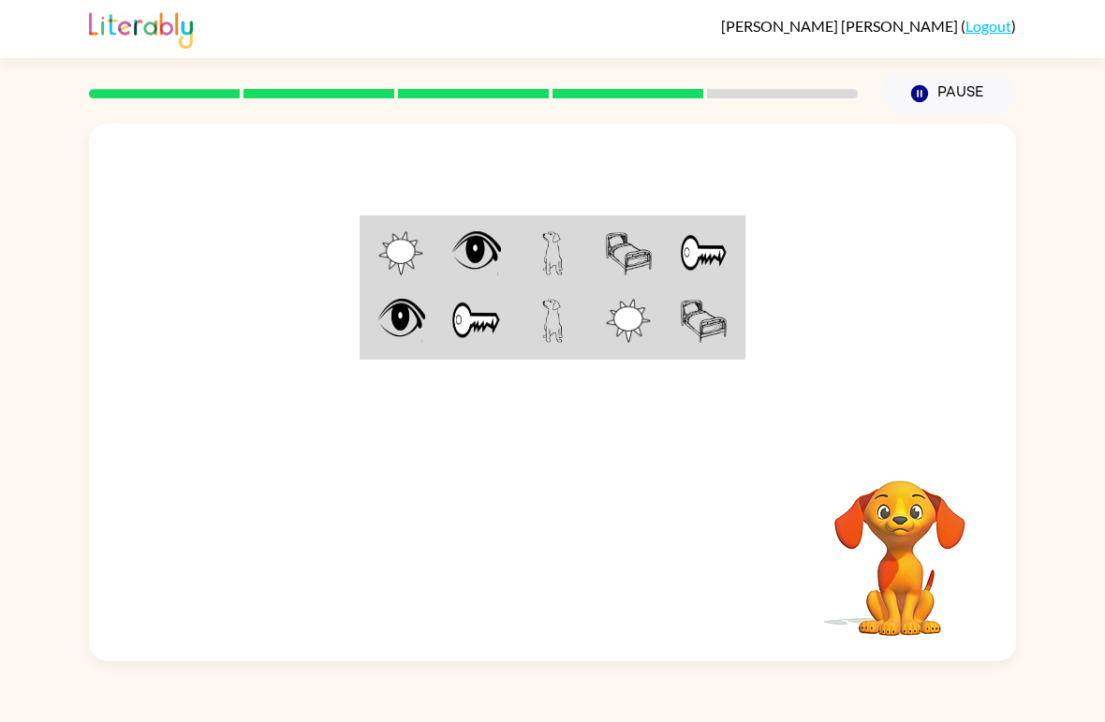
click at [618, 250] on img at bounding box center [628, 253] width 47 height 44
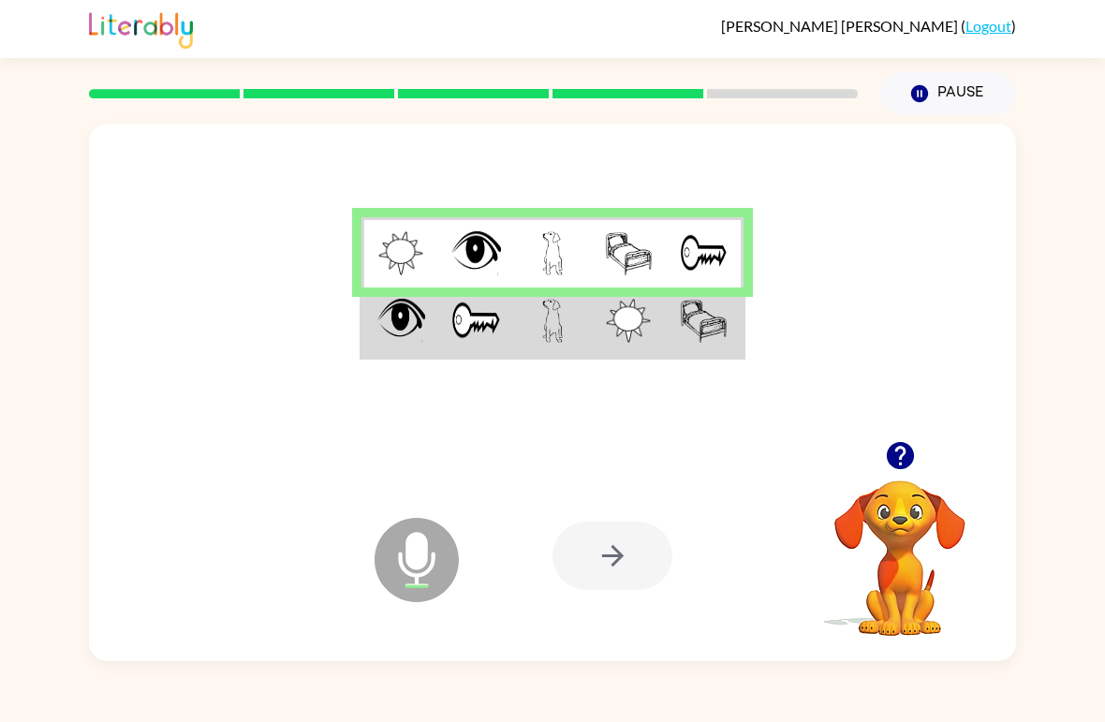
click at [686, 335] on img at bounding box center [703, 321] width 47 height 44
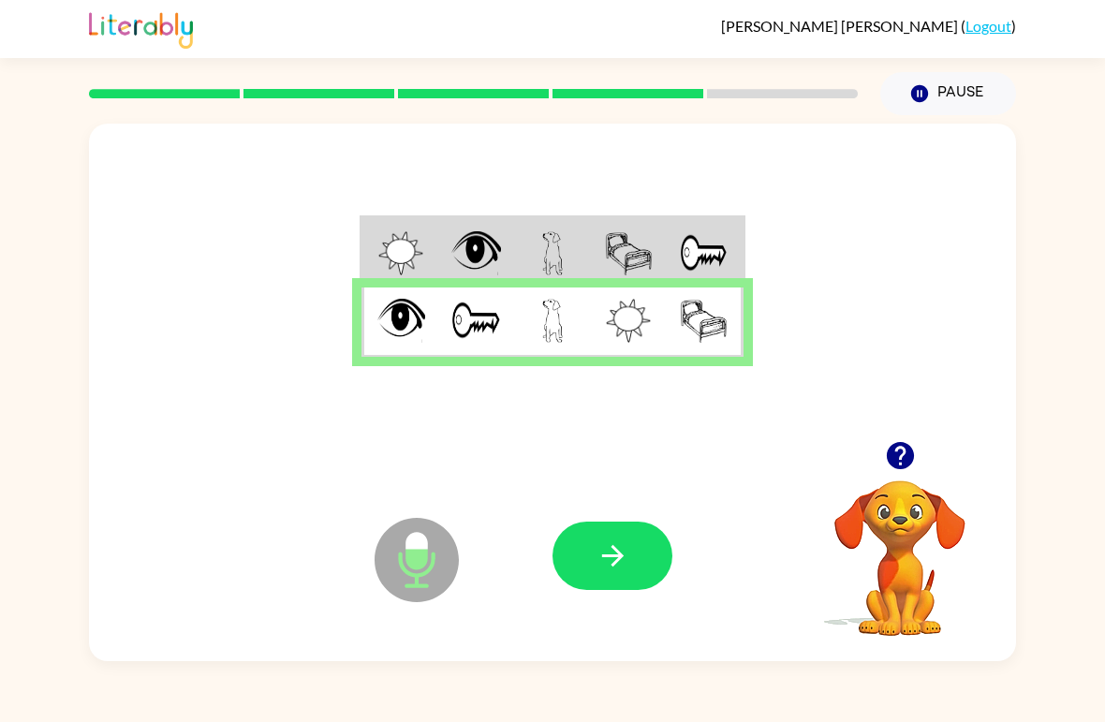
click at [623, 559] on icon "button" at bounding box center [612, 555] width 33 height 33
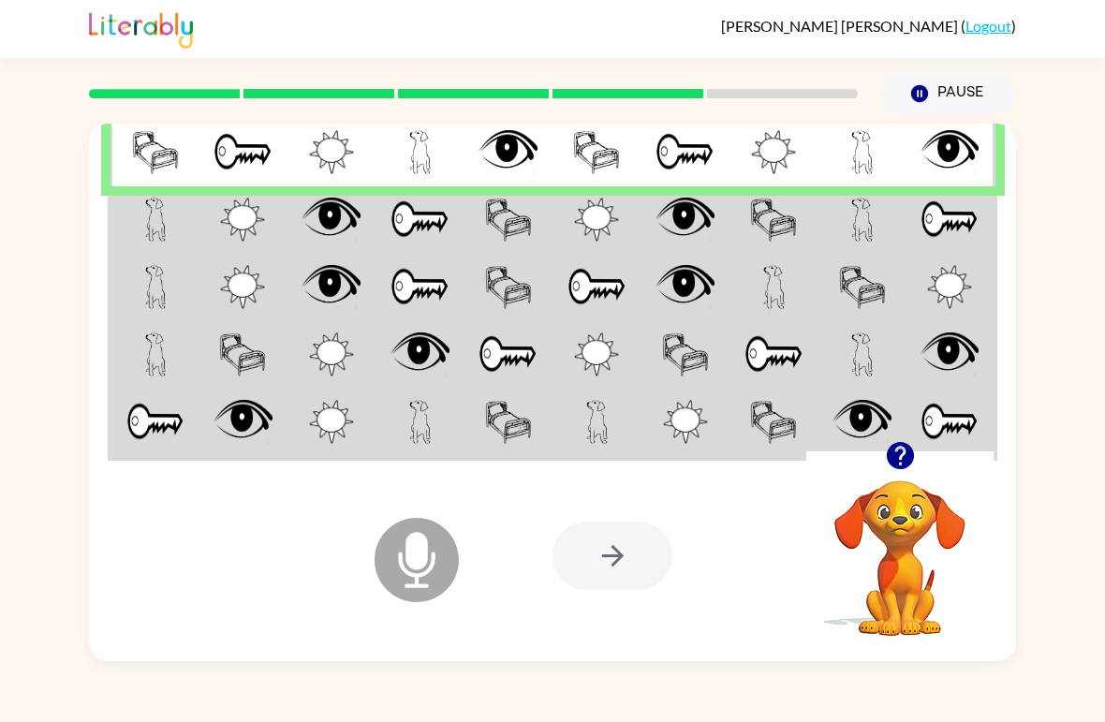
click at [263, 234] on img at bounding box center [242, 220] width 45 height 44
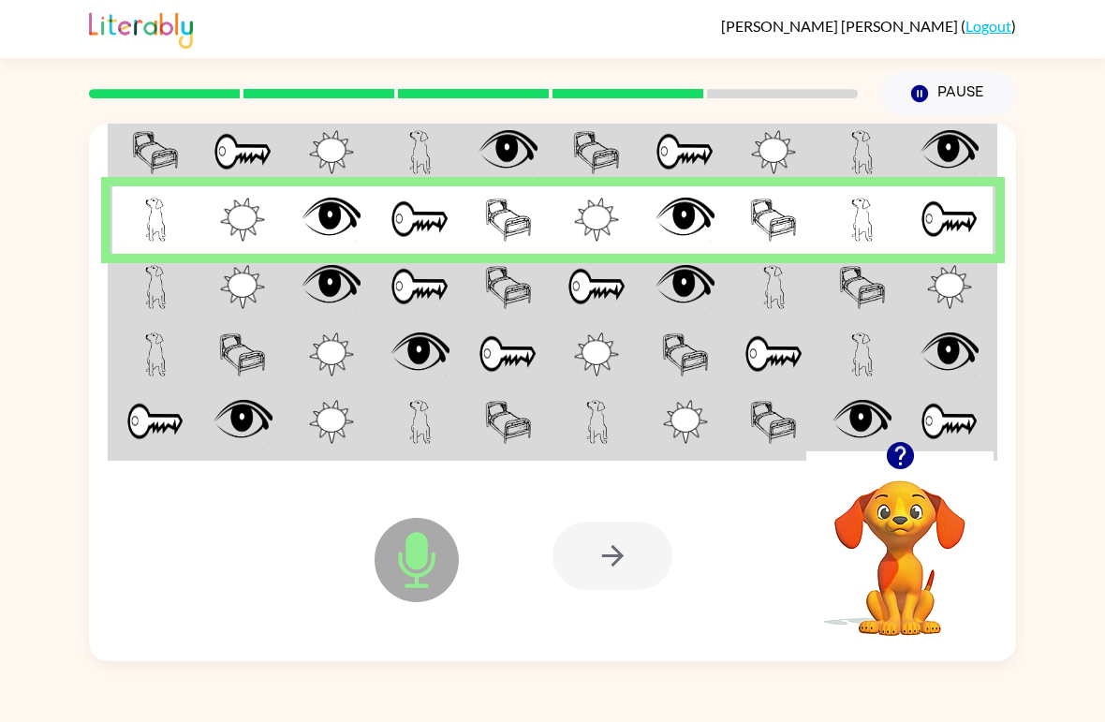
click at [140, 311] on td at bounding box center [154, 287] width 89 height 67
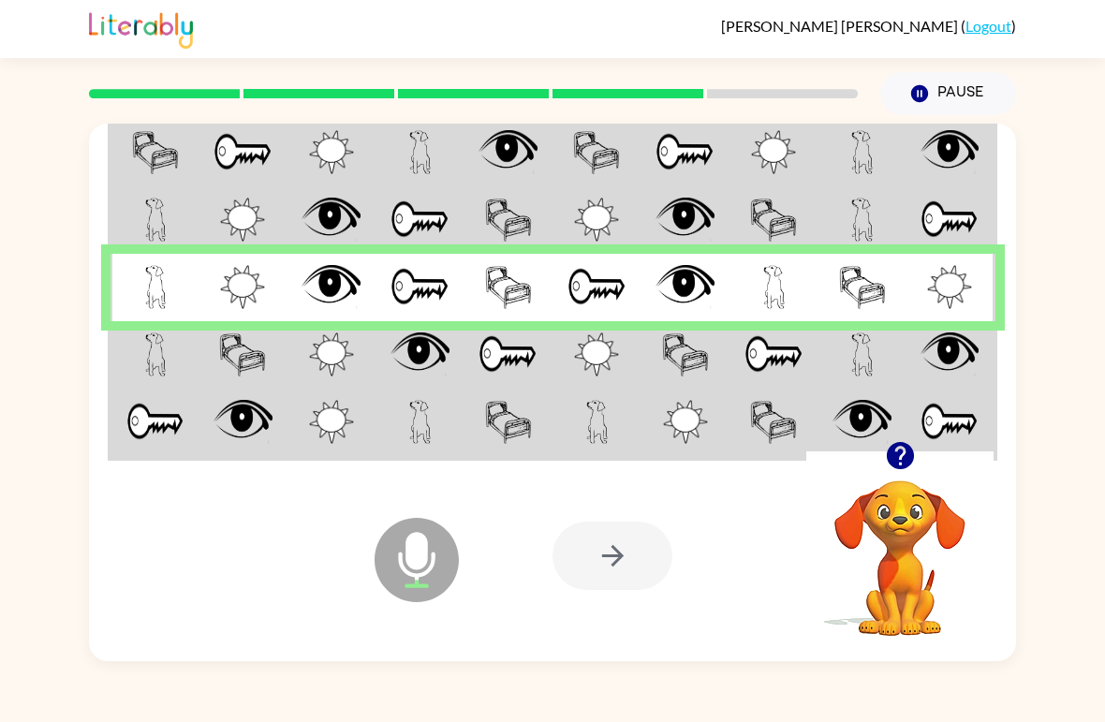
click at [383, 365] on td at bounding box center [419, 354] width 89 height 67
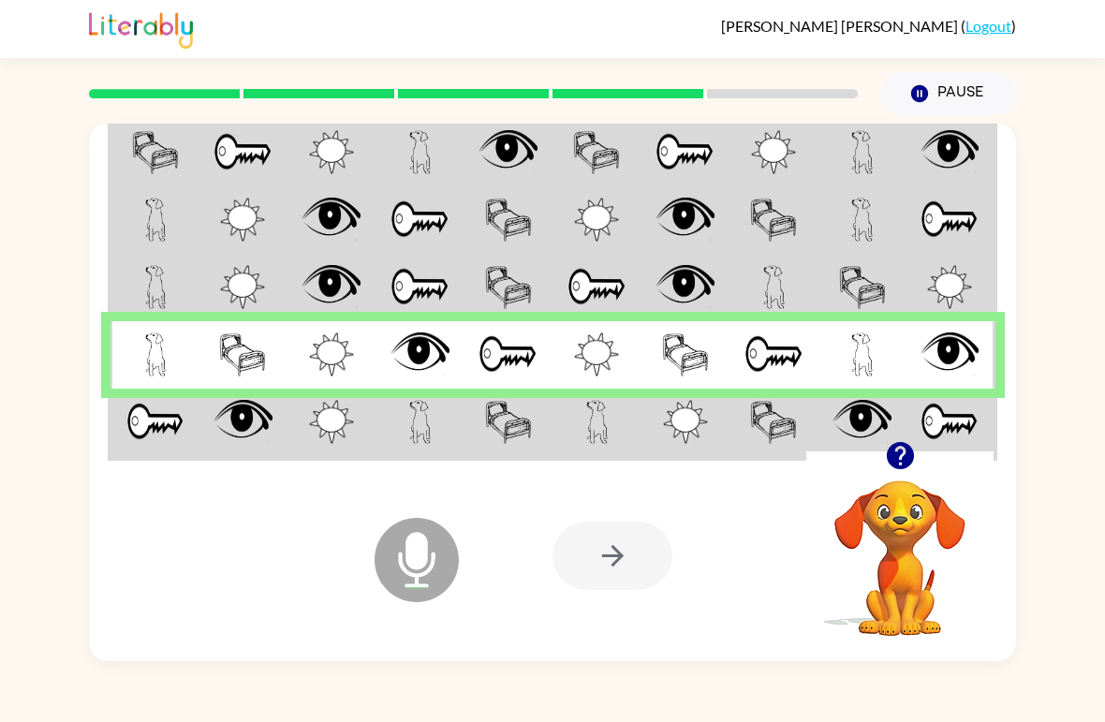
click at [561, 430] on td at bounding box center [596, 424] width 89 height 70
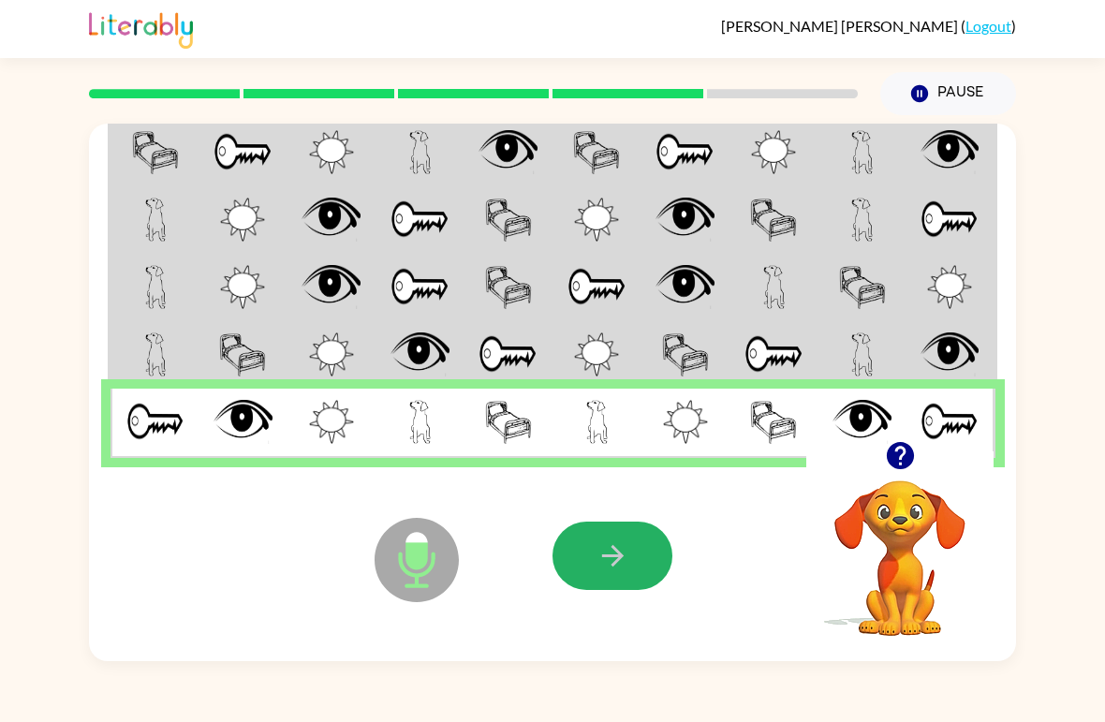
click at [632, 554] on button "button" at bounding box center [612, 556] width 120 height 68
